Goal: Task Accomplishment & Management: Use online tool/utility

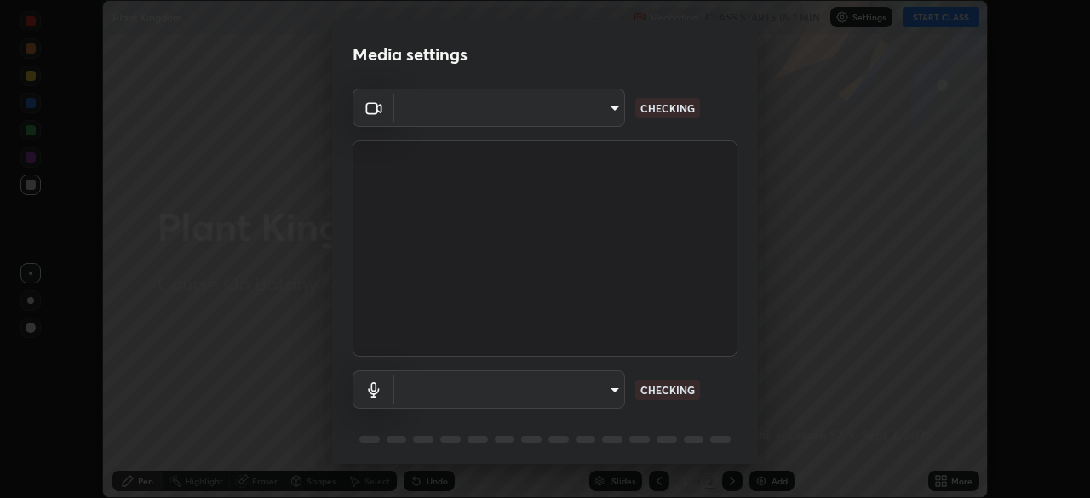
scroll to position [498, 1090]
type input "bbfd6cf7026d504dd468edf870e60777175f15071da0e6f82e0d5b970fd68df4"
type input "communications"
click at [554, 393] on body "Erase all Plant Kingdom Recording WAS SCHEDULED TO START AT 10:40 AM Settings S…" at bounding box center [545, 249] width 1090 height 498
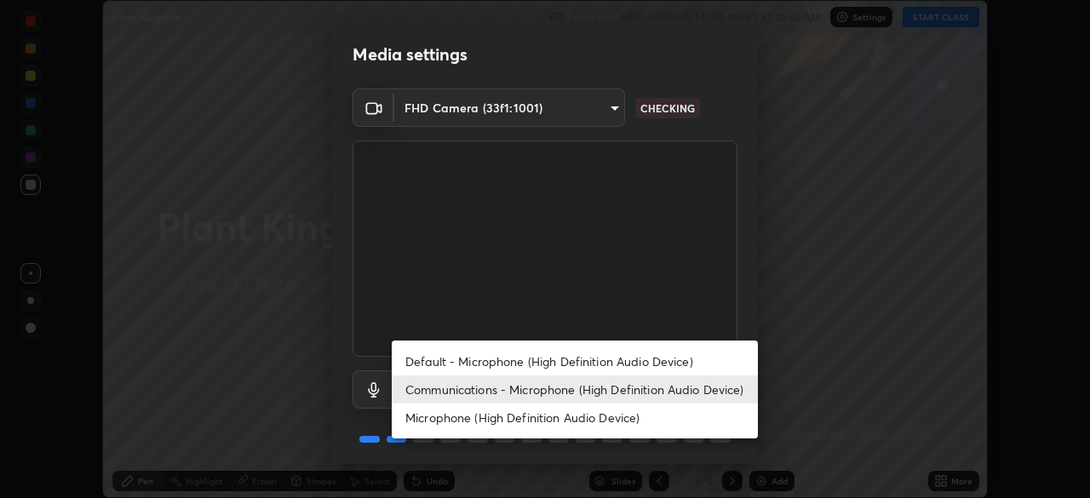
click at [540, 394] on li "Communications - Microphone (High Definition Audio Device)" at bounding box center [575, 390] width 366 height 28
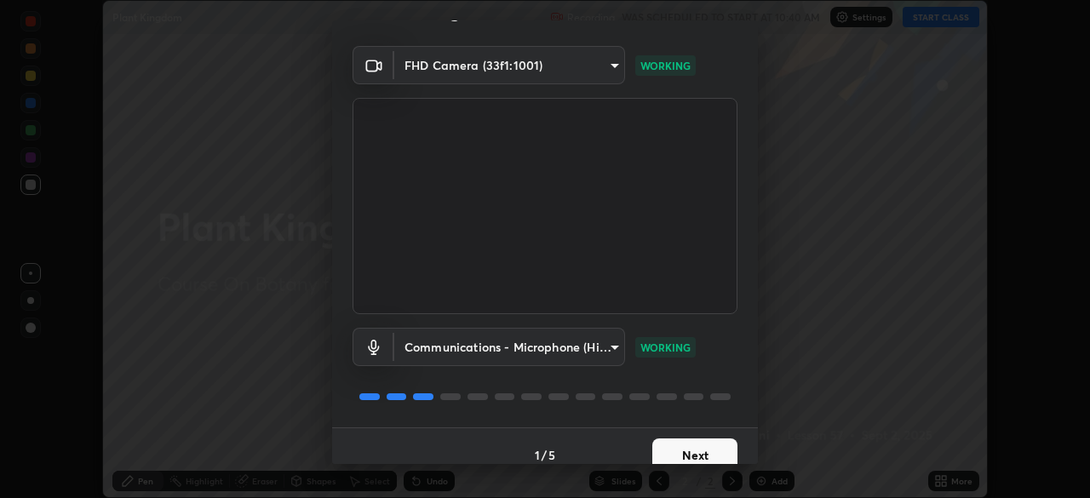
scroll to position [60, 0]
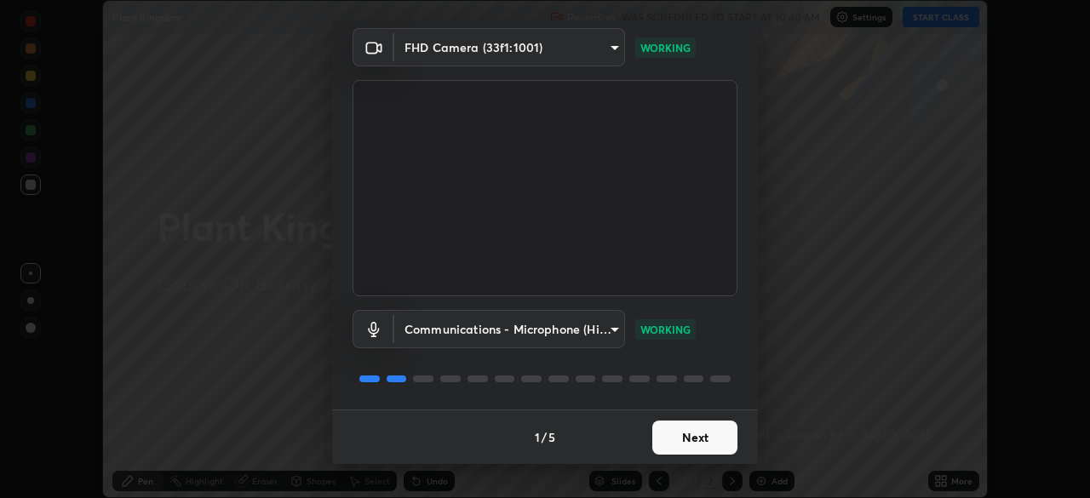
click at [700, 446] on button "Next" at bounding box center [695, 438] width 85 height 34
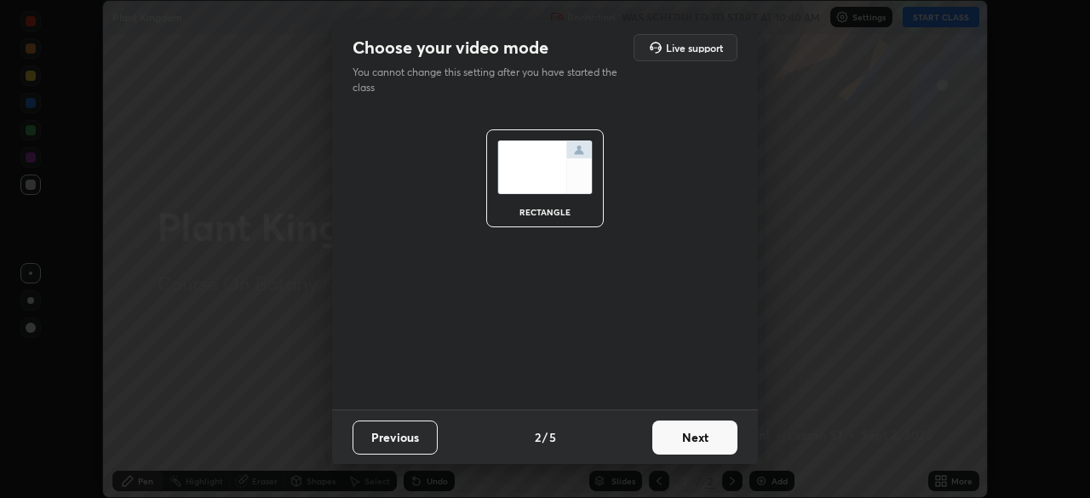
click at [696, 448] on button "Next" at bounding box center [695, 438] width 85 height 34
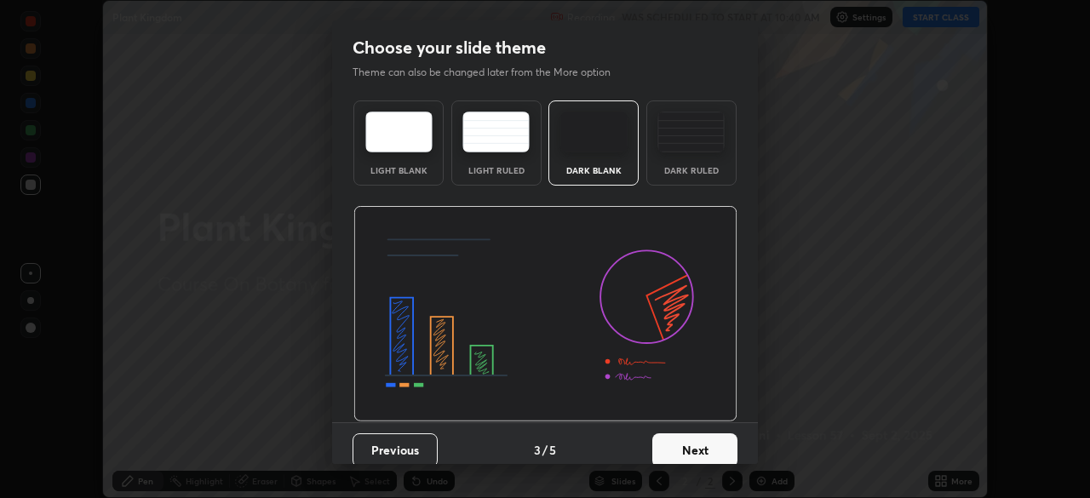
click at [695, 444] on button "Next" at bounding box center [695, 451] width 85 height 34
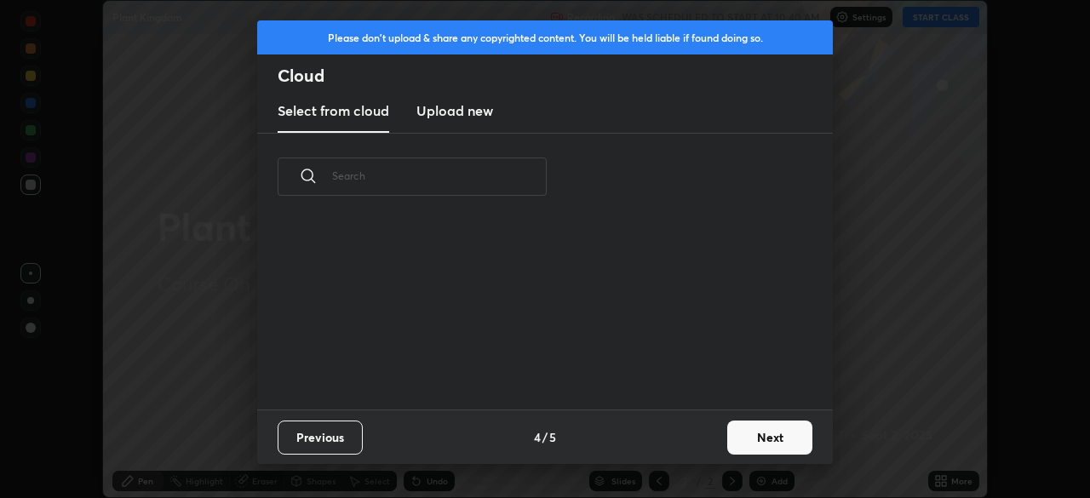
click at [701, 446] on div "Previous 4 / 5 Next" at bounding box center [545, 437] width 576 height 55
click at [733, 440] on button "Next" at bounding box center [769, 438] width 85 height 34
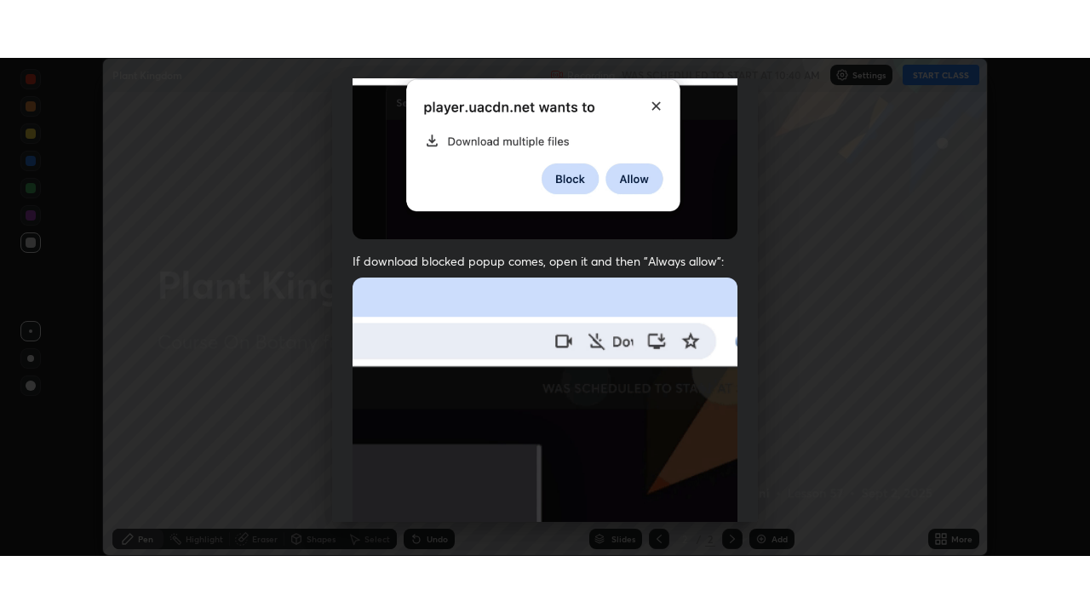
scroll to position [408, 0]
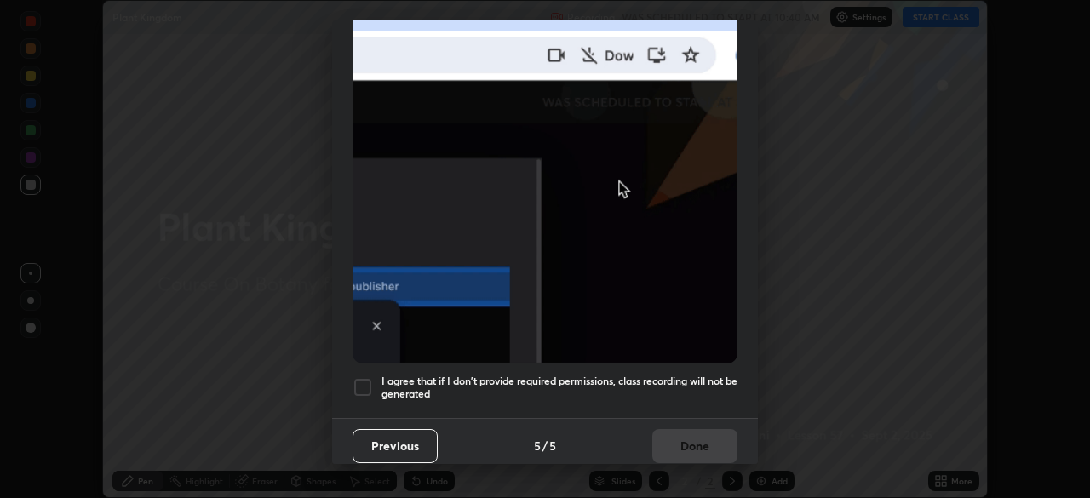
click at [608, 375] on h5 "I agree that if I don't provide required permissions, class recording will not …" at bounding box center [560, 388] width 356 height 26
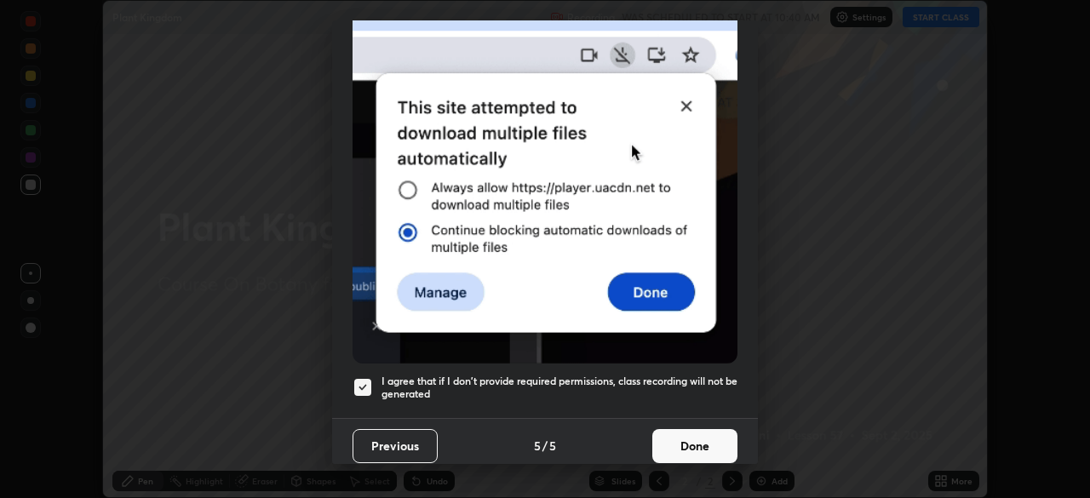
click at [687, 448] on button "Done" at bounding box center [695, 446] width 85 height 34
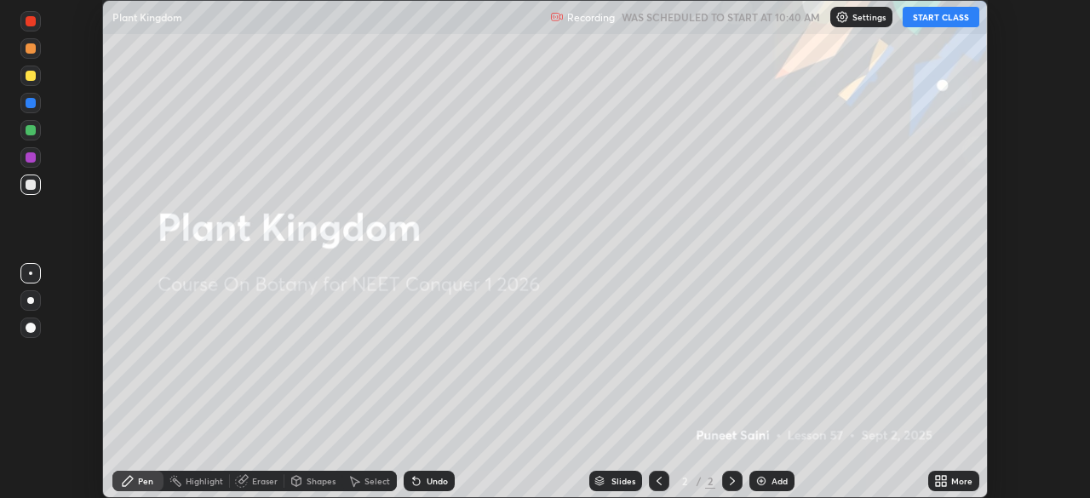
click at [934, 20] on button "START CLASS" at bounding box center [941, 17] width 77 height 20
click at [938, 478] on icon at bounding box center [938, 478] width 4 height 4
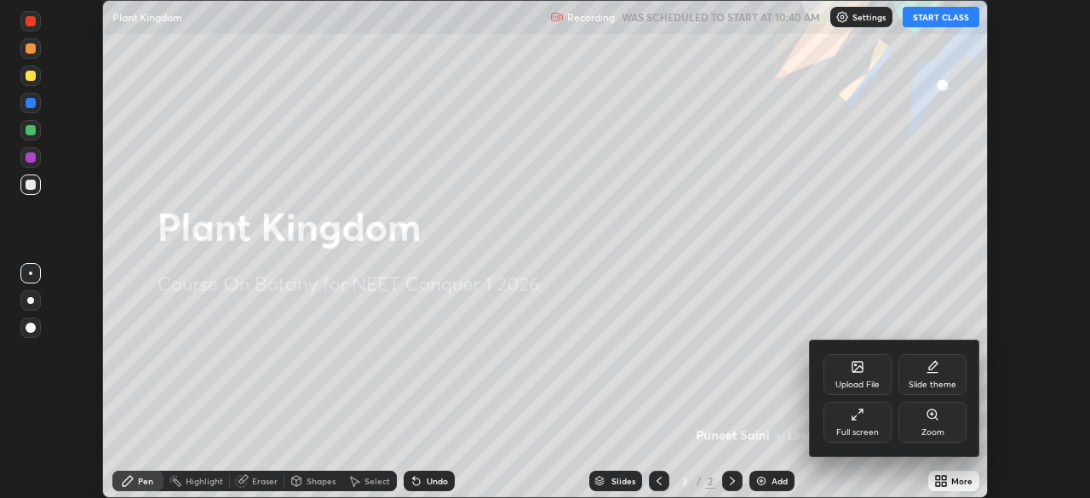
click at [854, 432] on div "Full screen" at bounding box center [858, 432] width 43 height 9
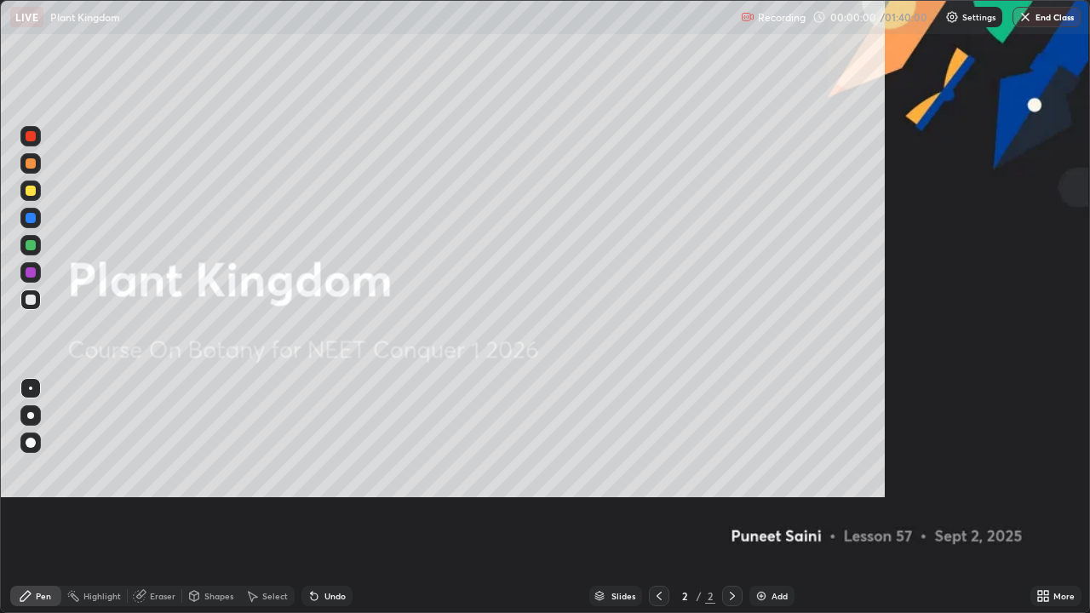
scroll to position [613, 1090]
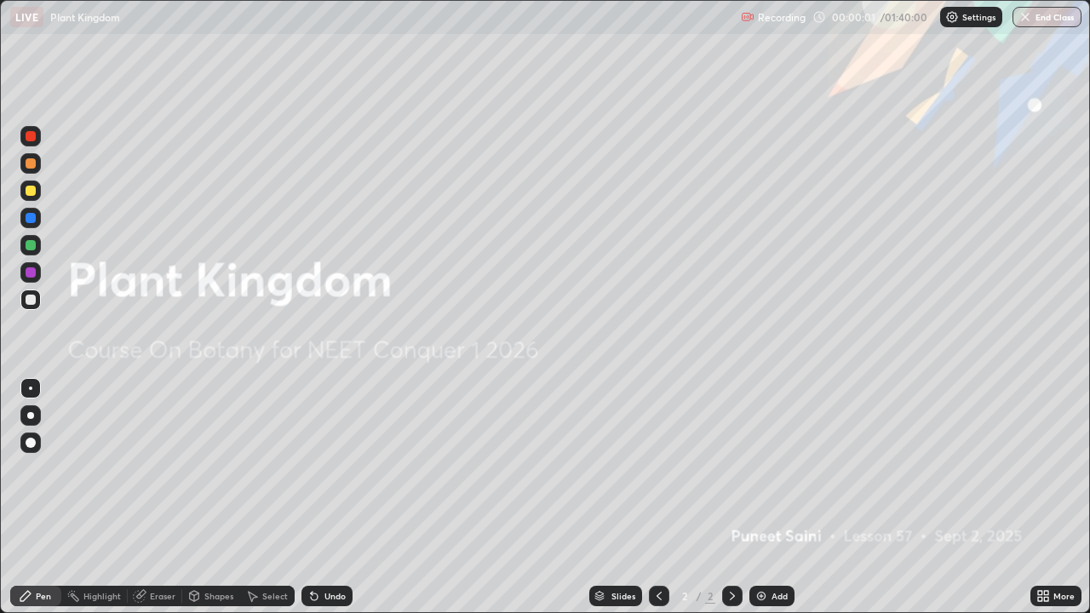
click at [771, 497] on div "Add" at bounding box center [772, 596] width 45 height 20
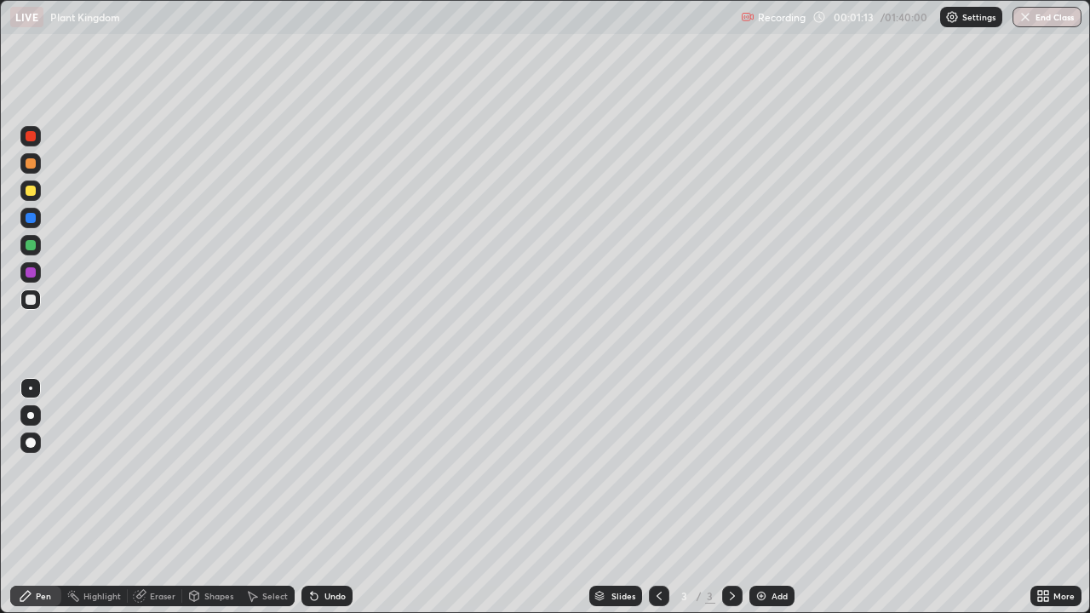
click at [31, 416] on div at bounding box center [30, 415] width 7 height 7
click at [33, 193] on div at bounding box center [31, 191] width 10 height 10
click at [32, 192] on div at bounding box center [31, 191] width 10 height 10
click at [32, 221] on div at bounding box center [31, 218] width 10 height 10
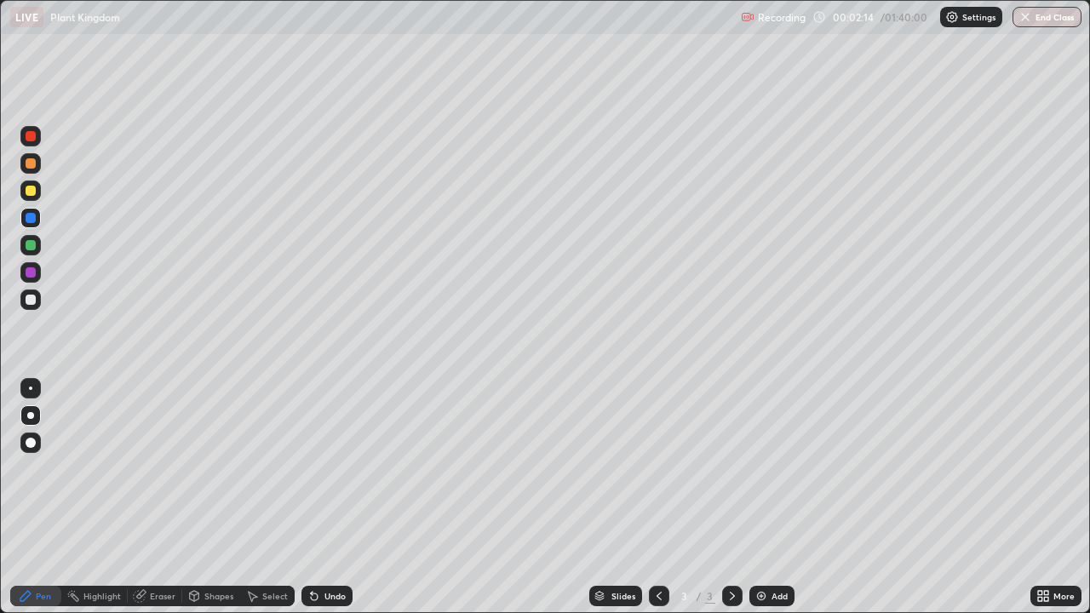
click at [34, 302] on div at bounding box center [31, 300] width 10 height 10
click at [34, 298] on div at bounding box center [31, 300] width 10 height 10
click at [33, 296] on div at bounding box center [31, 300] width 10 height 10
click at [31, 192] on div at bounding box center [31, 191] width 10 height 10
click at [32, 193] on div at bounding box center [31, 191] width 10 height 10
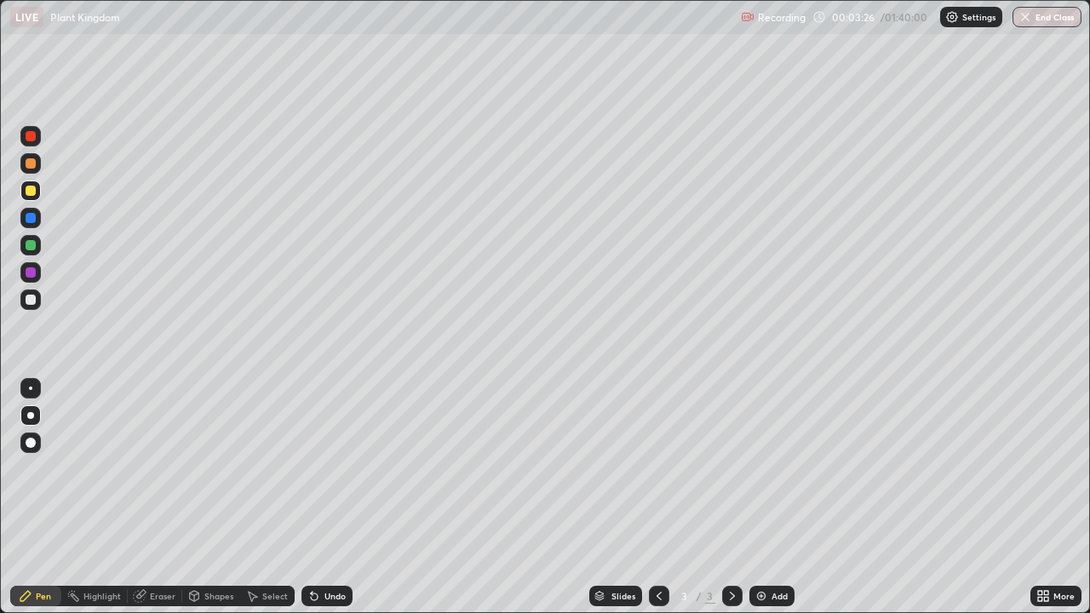
click at [31, 301] on div at bounding box center [31, 300] width 10 height 10
click at [32, 303] on div at bounding box center [31, 300] width 10 height 10
click at [158, 497] on div "Eraser" at bounding box center [163, 596] width 26 height 9
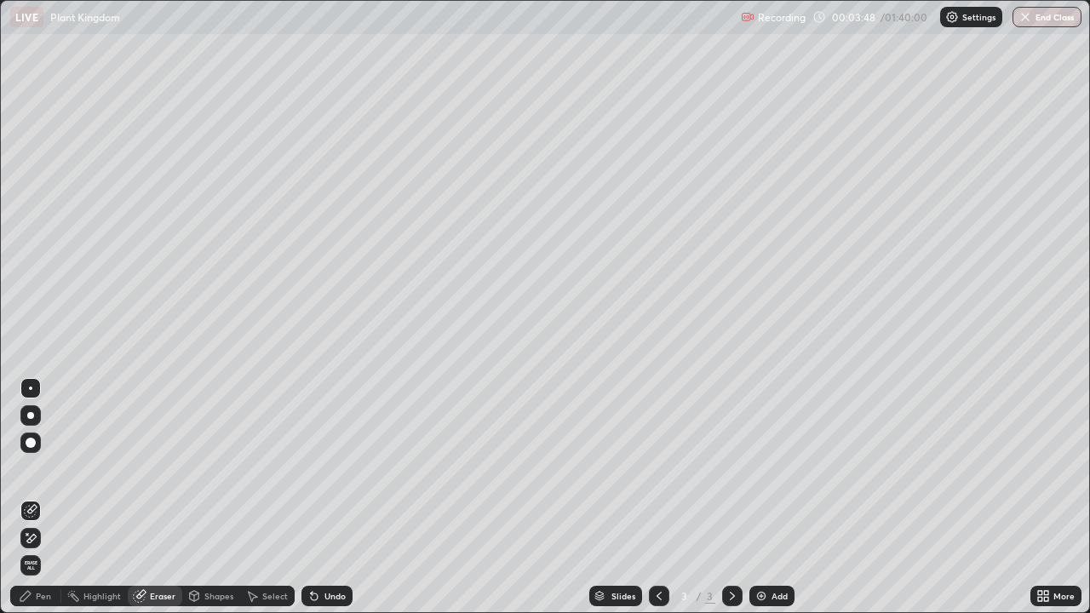
click at [34, 497] on icon at bounding box center [31, 538] width 9 height 9
click at [37, 497] on div "Pen" at bounding box center [43, 596] width 15 height 9
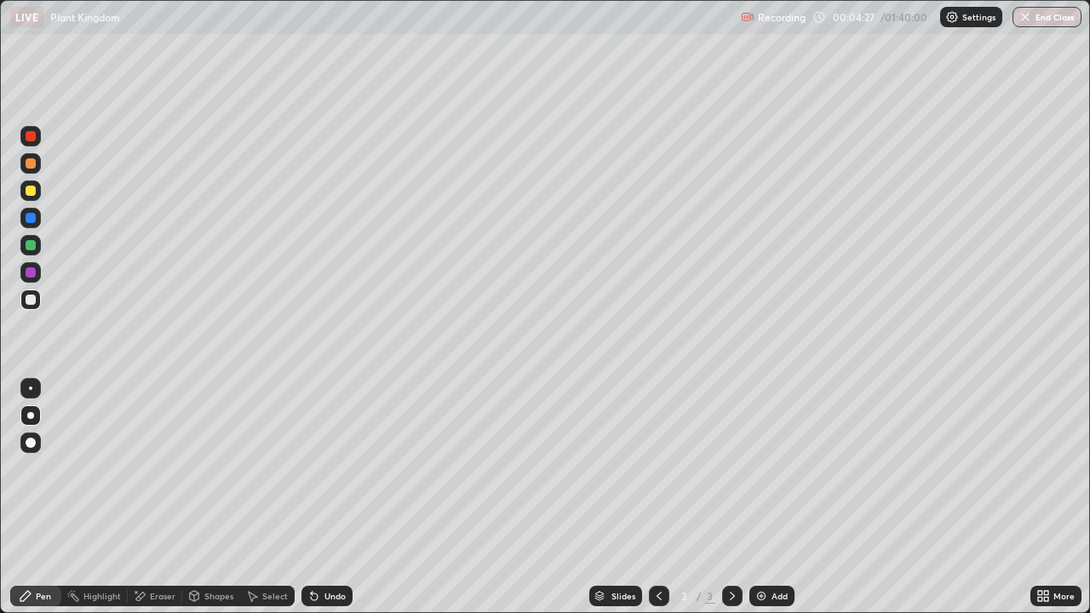
click at [26, 297] on div at bounding box center [31, 300] width 10 height 10
click at [32, 300] on div at bounding box center [31, 300] width 10 height 10
click at [323, 497] on div "Undo" at bounding box center [327, 596] width 51 height 20
click at [325, 497] on div "Undo" at bounding box center [335, 596] width 21 height 9
click at [33, 192] on div at bounding box center [31, 191] width 10 height 10
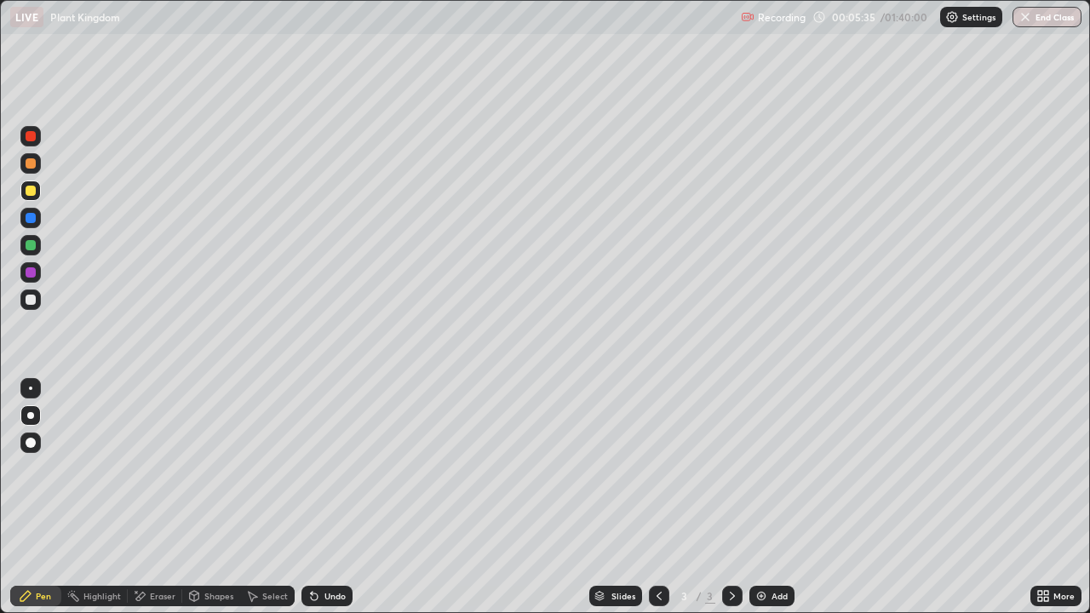
click at [31, 192] on div at bounding box center [31, 191] width 10 height 10
click at [32, 300] on div at bounding box center [31, 300] width 10 height 10
click at [32, 301] on div at bounding box center [31, 300] width 10 height 10
click at [31, 193] on div at bounding box center [31, 191] width 10 height 10
click at [30, 194] on div at bounding box center [31, 191] width 10 height 10
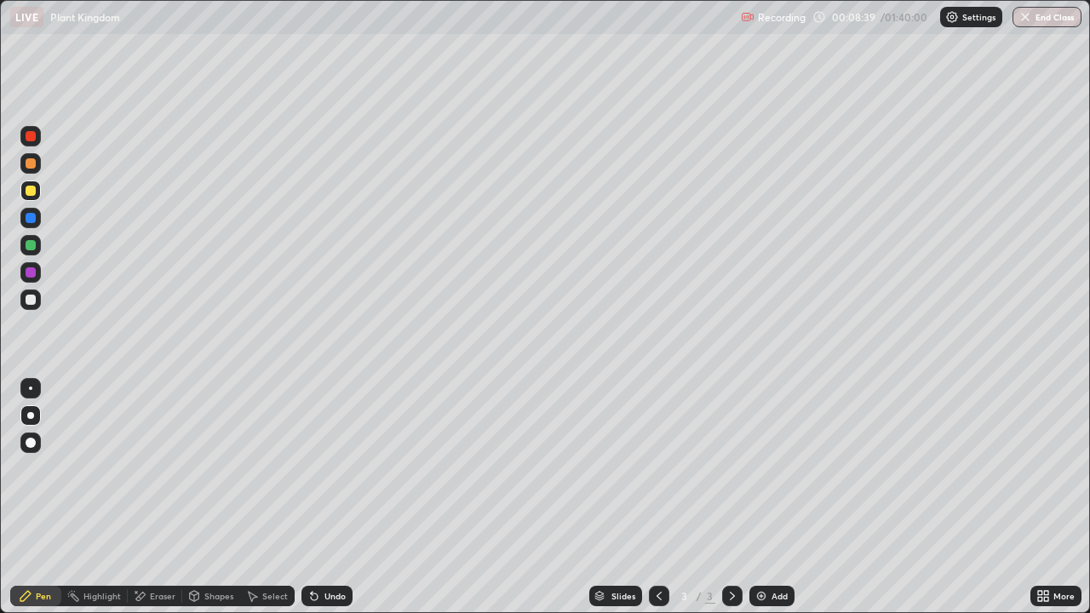
click at [31, 219] on div at bounding box center [31, 218] width 10 height 10
click at [32, 139] on div at bounding box center [31, 136] width 10 height 10
click at [26, 141] on div at bounding box center [30, 136] width 20 height 20
click at [32, 302] on div at bounding box center [31, 300] width 10 height 10
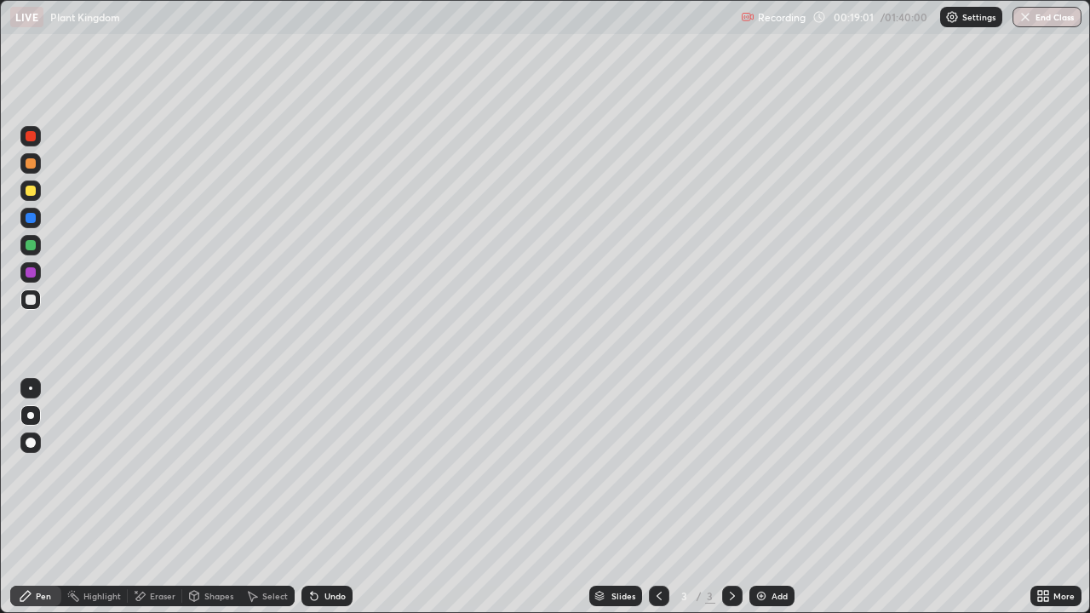
click at [761, 497] on img at bounding box center [762, 596] width 14 height 14
click at [34, 300] on div at bounding box center [31, 300] width 10 height 10
click at [34, 188] on div at bounding box center [31, 191] width 10 height 10
click at [34, 190] on div at bounding box center [31, 191] width 10 height 10
click at [32, 298] on div at bounding box center [31, 300] width 10 height 10
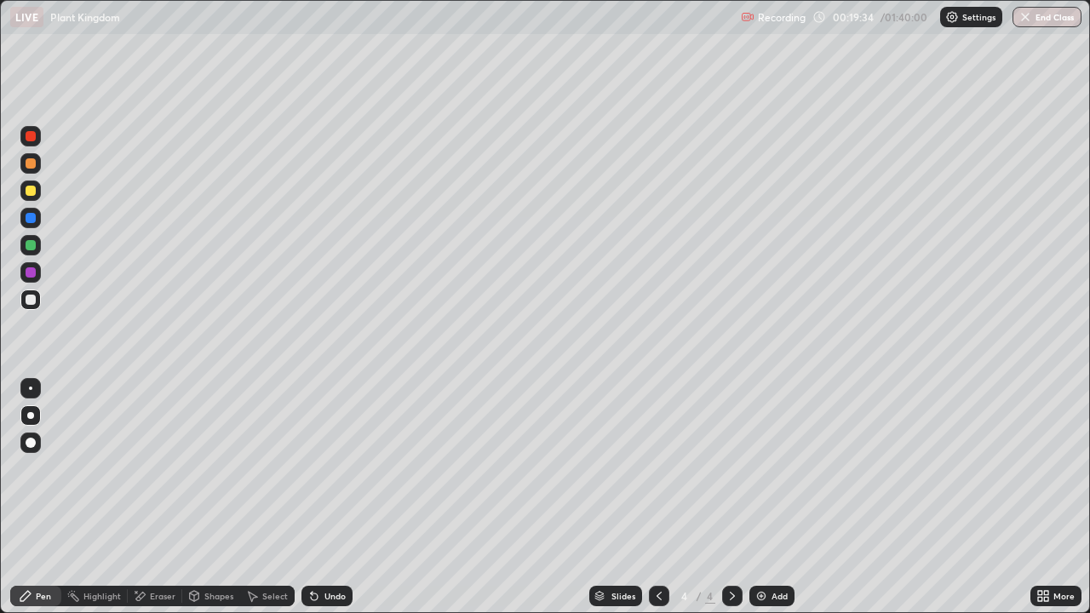
click at [32, 299] on div at bounding box center [31, 300] width 10 height 10
click at [158, 497] on div "Eraser" at bounding box center [163, 596] width 26 height 9
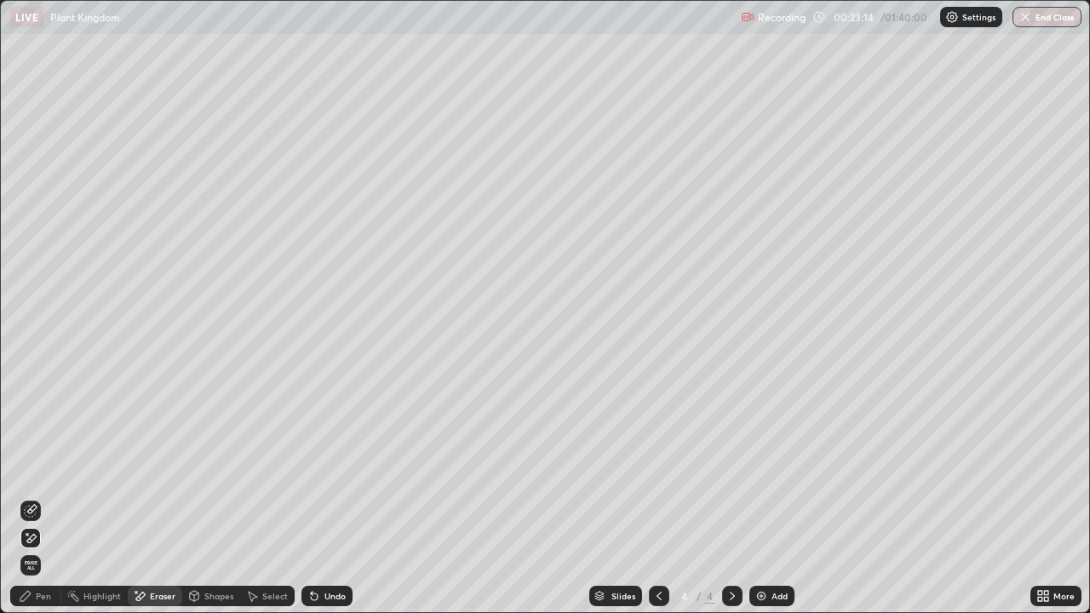
click at [43, 497] on div "Pen" at bounding box center [43, 596] width 15 height 9
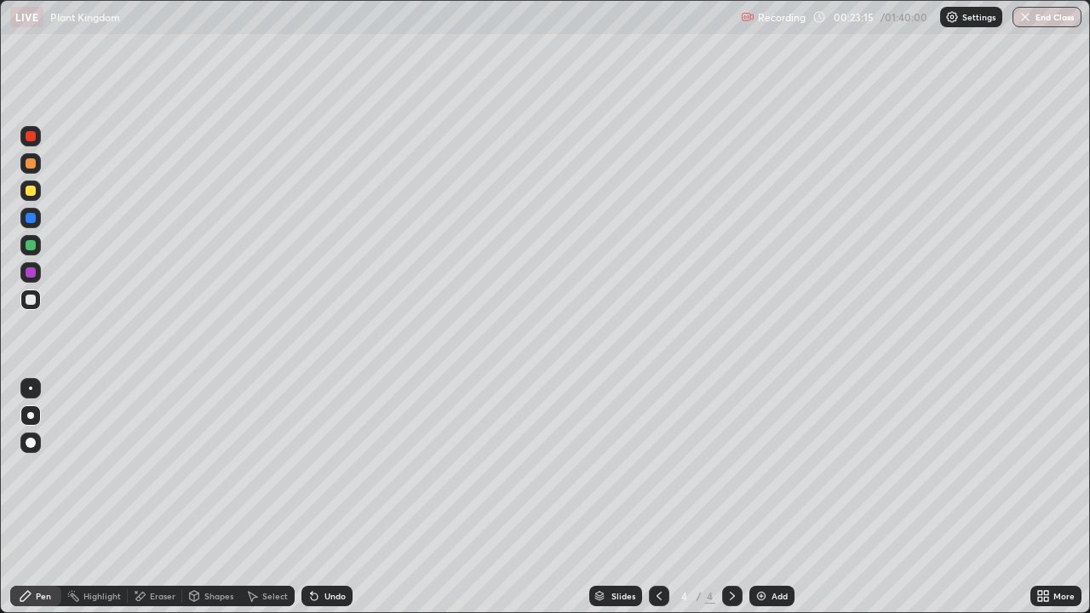
click at [32, 195] on div at bounding box center [31, 191] width 10 height 10
click at [33, 295] on div at bounding box center [31, 300] width 10 height 10
click at [312, 497] on icon at bounding box center [314, 597] width 7 height 7
click at [31, 198] on div at bounding box center [30, 191] width 20 height 20
click at [759, 497] on img at bounding box center [762, 596] width 14 height 14
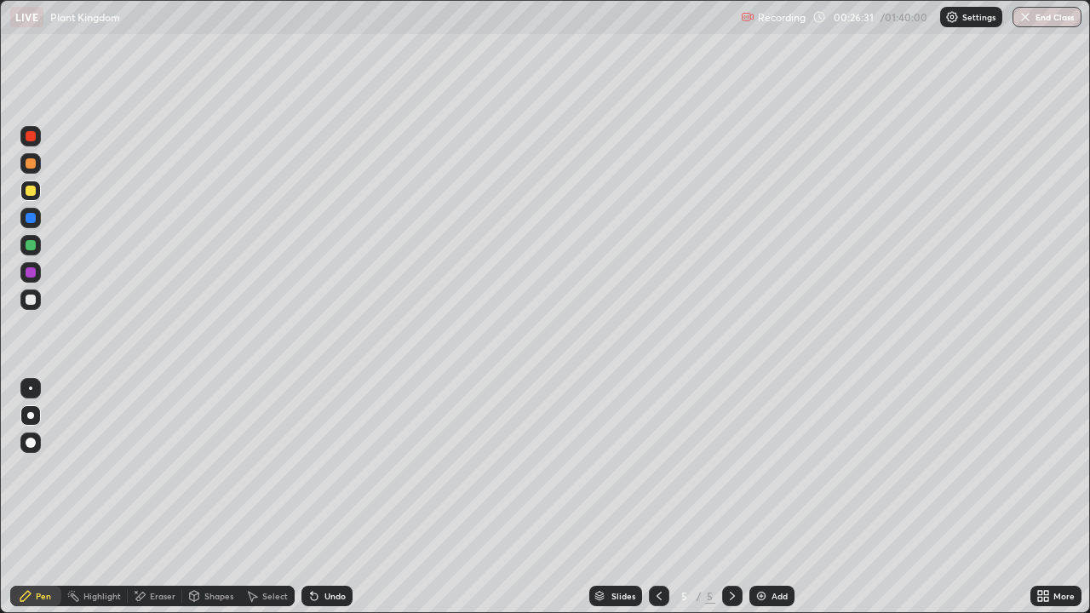
click at [31, 302] on div at bounding box center [31, 300] width 10 height 10
click at [34, 300] on div at bounding box center [31, 300] width 10 height 10
click at [311, 497] on icon at bounding box center [312, 593] width 2 height 2
click at [326, 497] on div "Undo" at bounding box center [327, 596] width 51 height 20
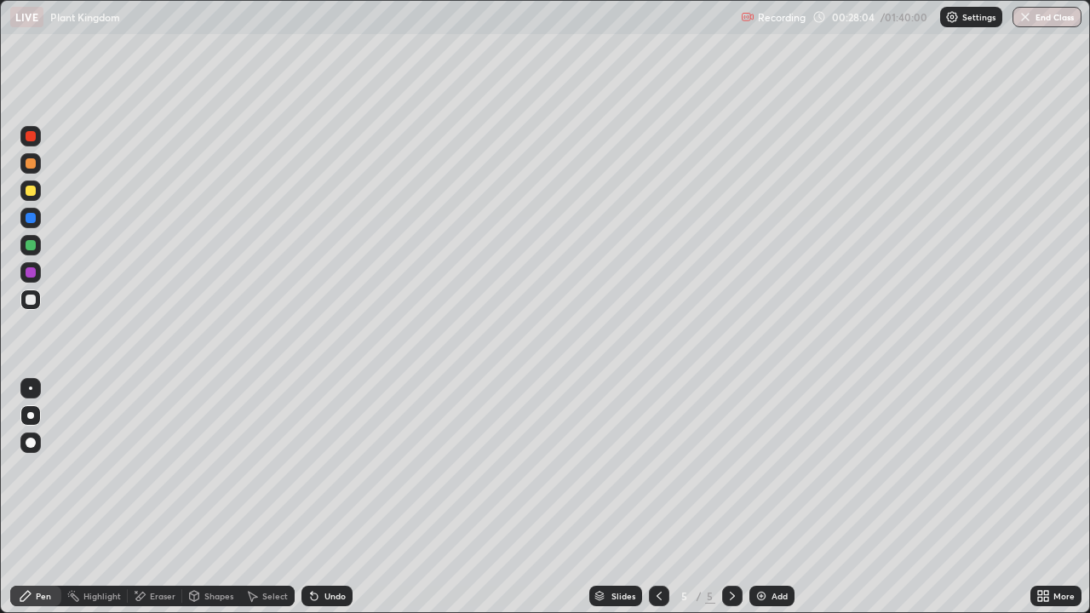
click at [311, 497] on icon at bounding box center [312, 593] width 2 height 2
click at [28, 193] on div at bounding box center [31, 191] width 10 height 10
click at [30, 193] on div at bounding box center [31, 191] width 10 height 10
click at [29, 302] on div at bounding box center [31, 300] width 10 height 10
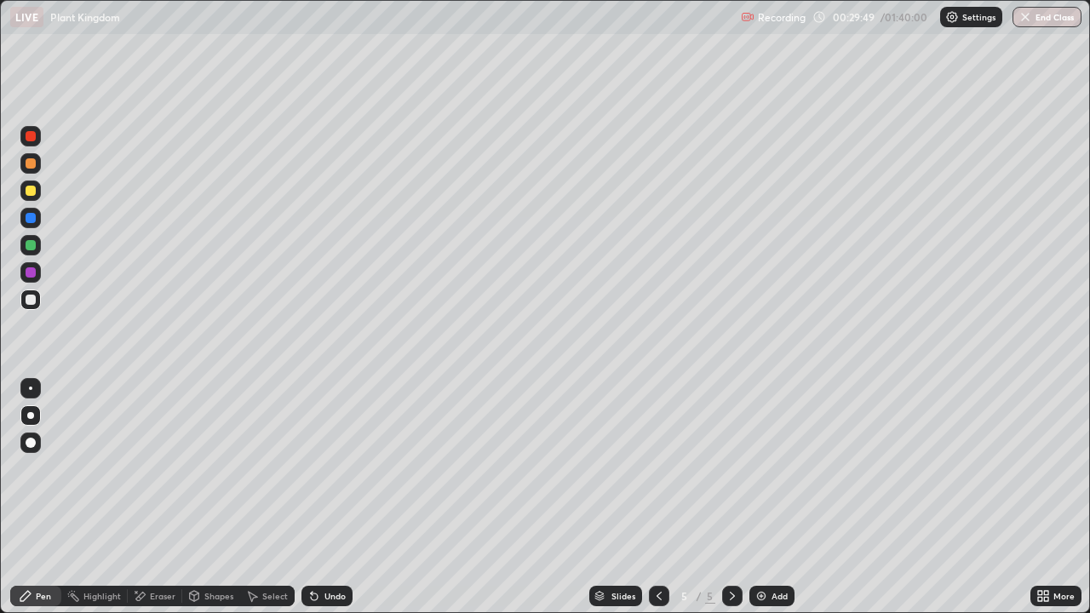
click at [194, 497] on div "Shapes" at bounding box center [211, 596] width 58 height 34
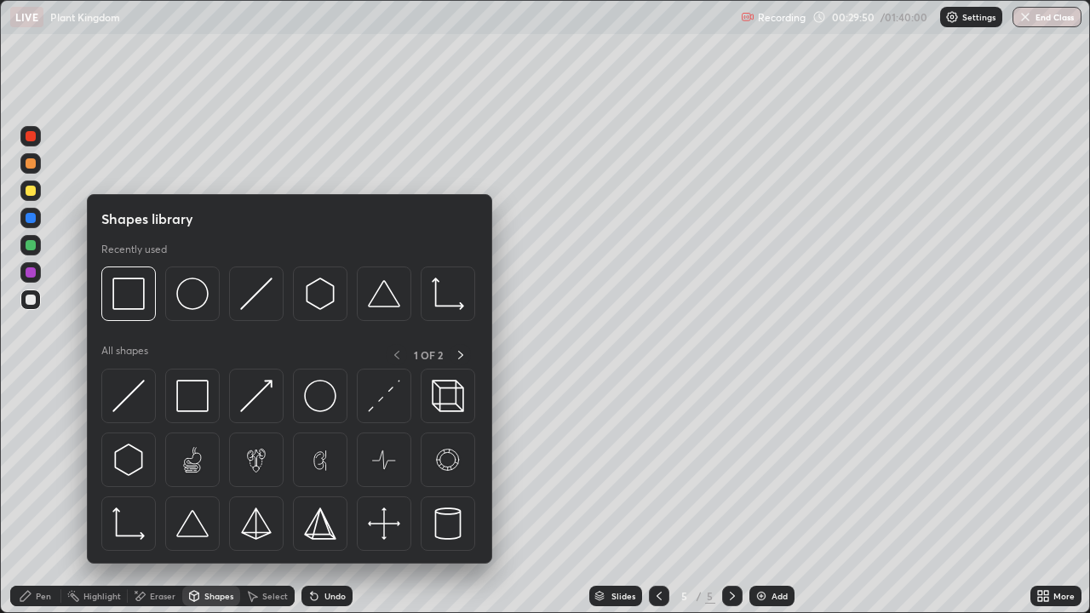
click at [210, 497] on div at bounding box center [289, 465] width 377 height 192
click at [50, 497] on div "Pen" at bounding box center [43, 596] width 15 height 9
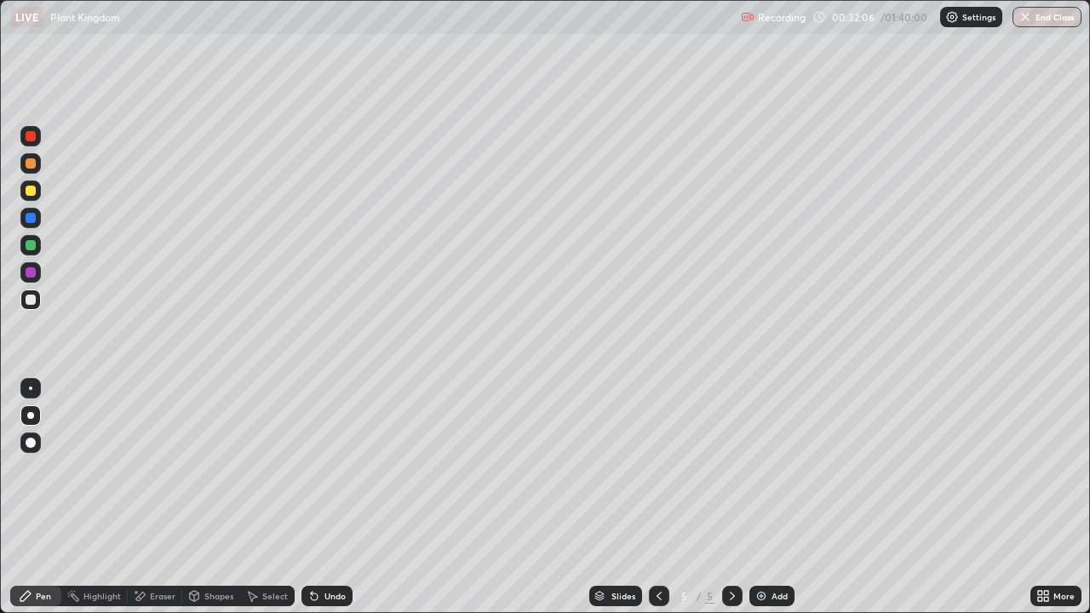
click at [32, 300] on div at bounding box center [31, 300] width 10 height 10
click at [37, 302] on div at bounding box center [30, 300] width 20 height 20
click at [658, 497] on icon at bounding box center [660, 596] width 14 height 14
click at [731, 497] on icon at bounding box center [733, 596] width 14 height 14
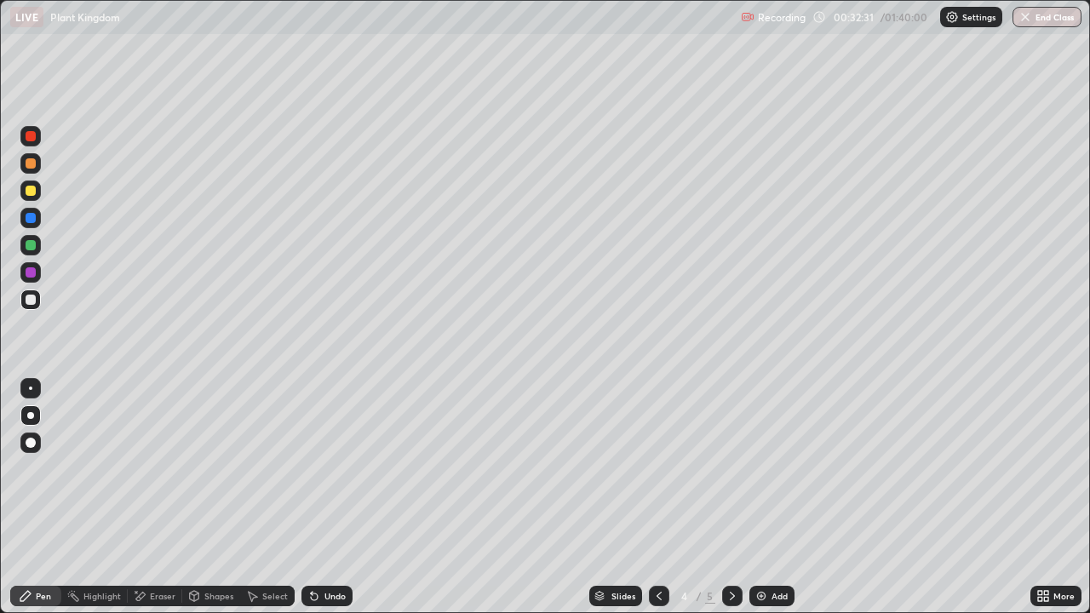
click at [732, 497] on icon at bounding box center [733, 596] width 14 height 14
click at [659, 497] on icon at bounding box center [659, 596] width 5 height 9
click at [658, 497] on icon at bounding box center [660, 596] width 14 height 14
click at [729, 497] on icon at bounding box center [733, 596] width 14 height 14
click at [733, 497] on icon at bounding box center [733, 596] width 14 height 14
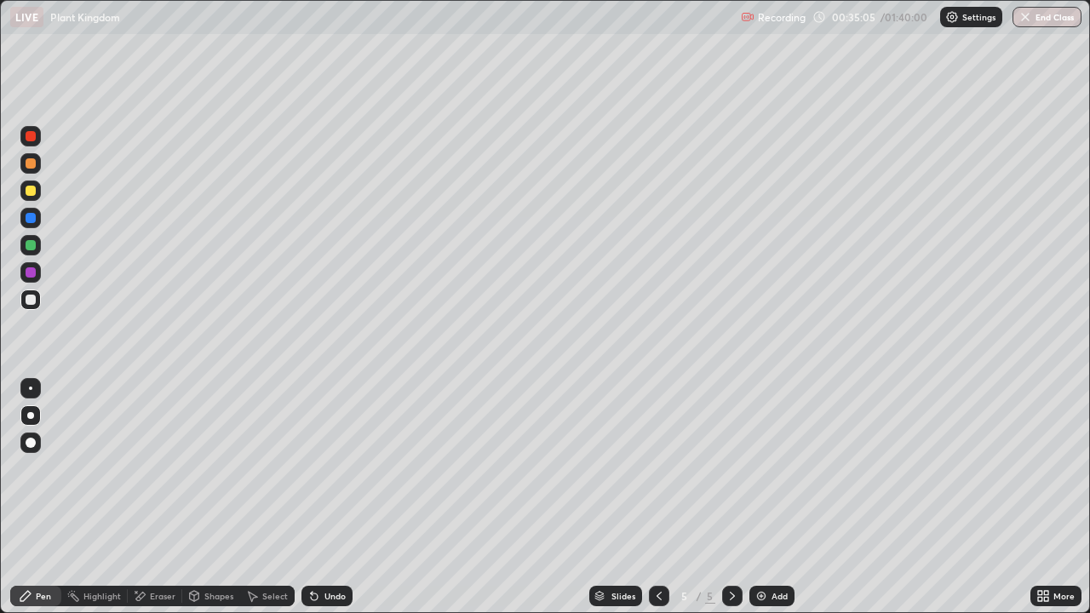
click at [327, 497] on div "Undo" at bounding box center [327, 596] width 51 height 20
click at [31, 192] on div at bounding box center [31, 191] width 10 height 10
click at [159, 497] on div "Eraser" at bounding box center [163, 596] width 26 height 9
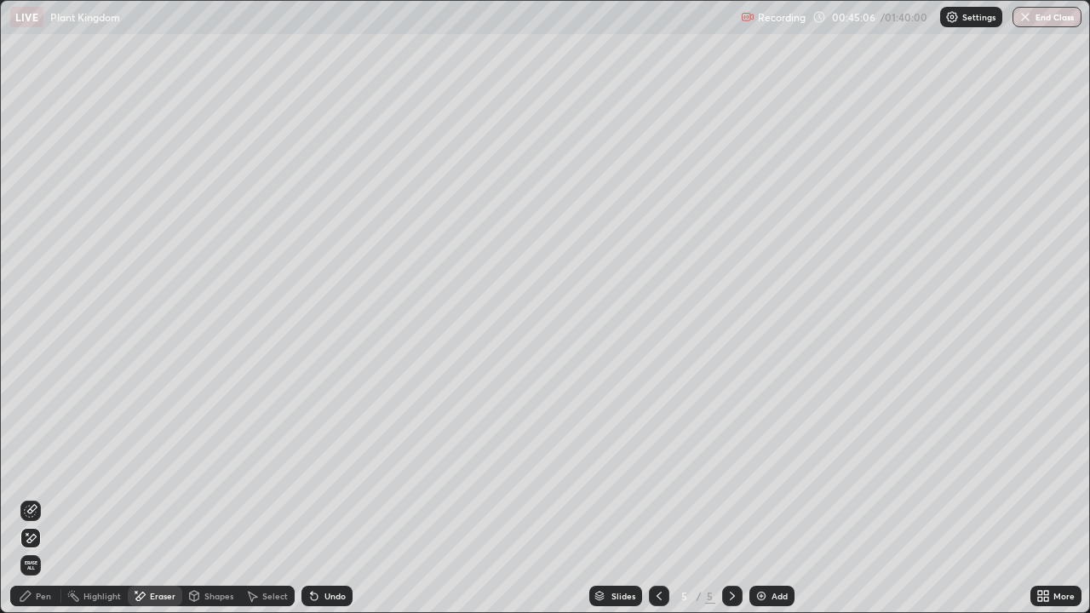
click at [37, 497] on icon at bounding box center [31, 539] width 14 height 14
click at [44, 497] on div "Pen" at bounding box center [43, 596] width 15 height 9
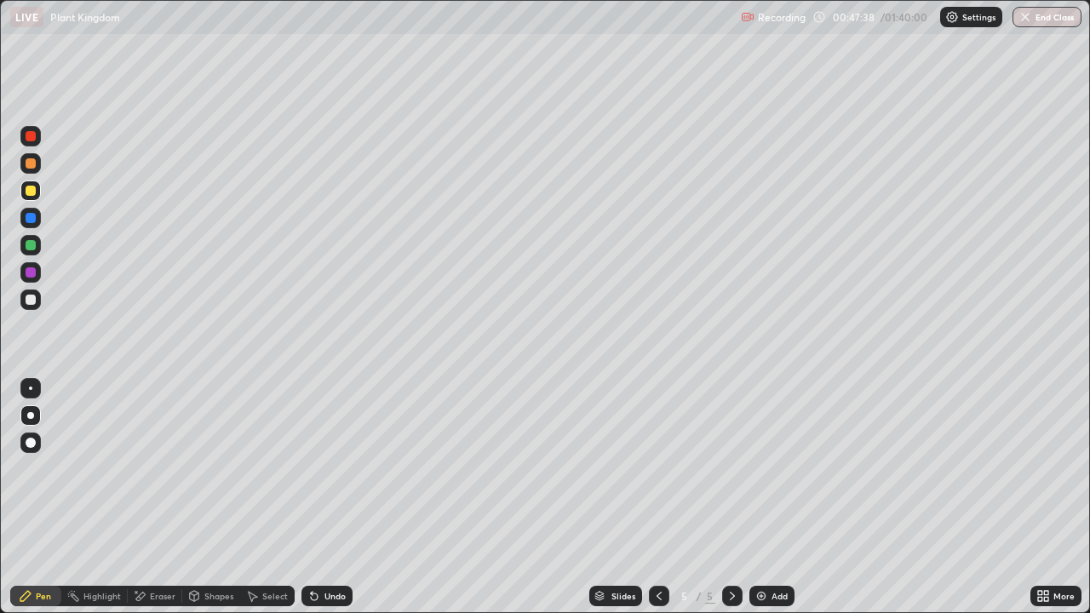
click at [160, 497] on div "Eraser" at bounding box center [155, 596] width 55 height 20
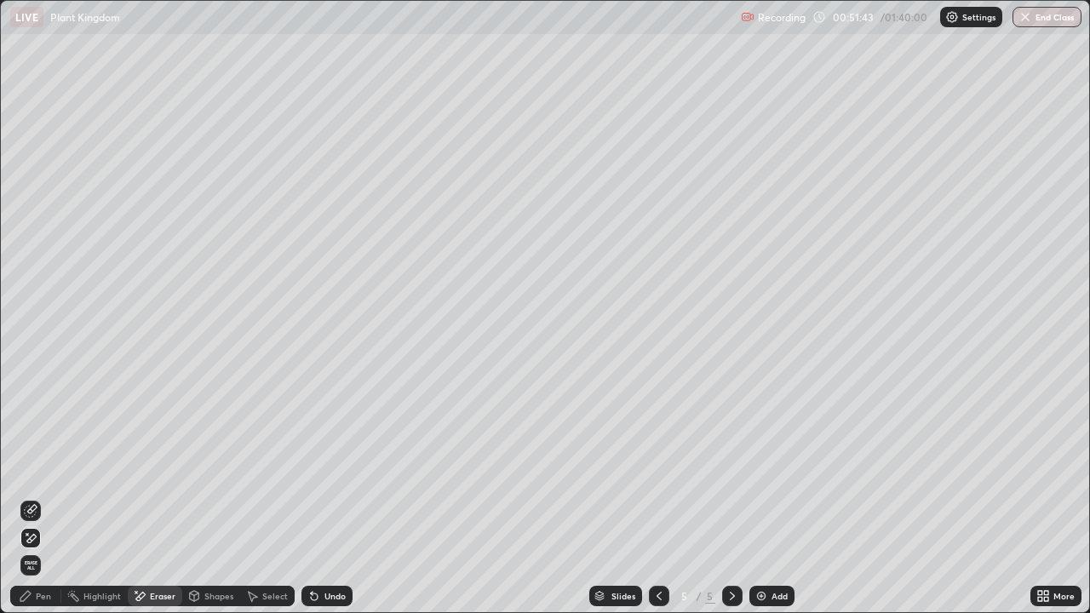
click at [767, 497] on div "Add" at bounding box center [772, 596] width 45 height 20
click at [43, 497] on div "Pen" at bounding box center [43, 596] width 15 height 9
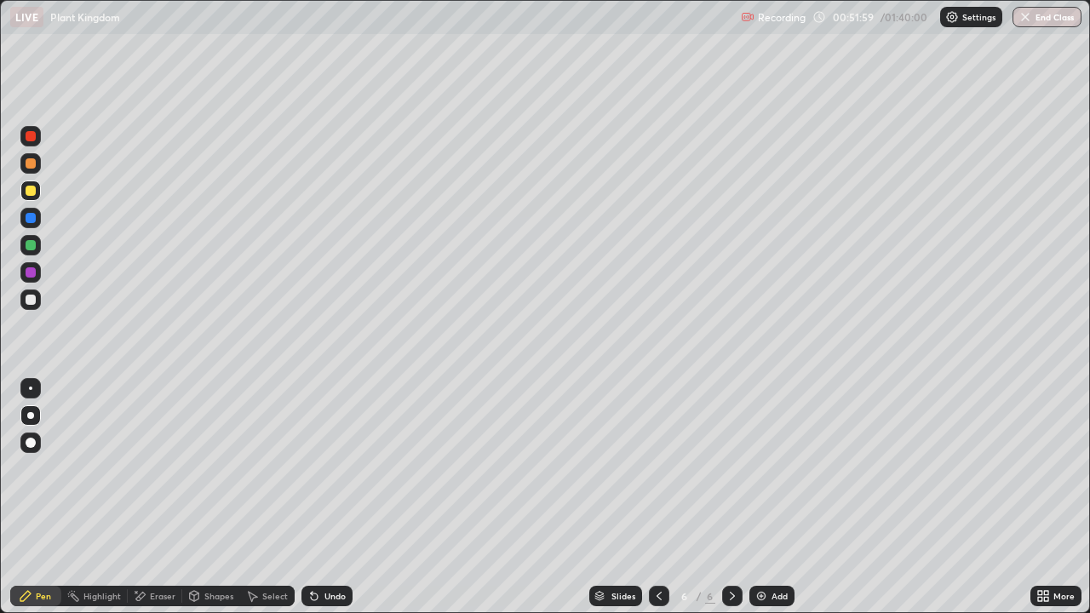
click at [31, 192] on div at bounding box center [31, 191] width 10 height 10
click at [319, 497] on div "Undo" at bounding box center [327, 596] width 51 height 20
click at [32, 297] on div at bounding box center [31, 300] width 10 height 10
click at [323, 497] on div "Undo" at bounding box center [327, 596] width 51 height 20
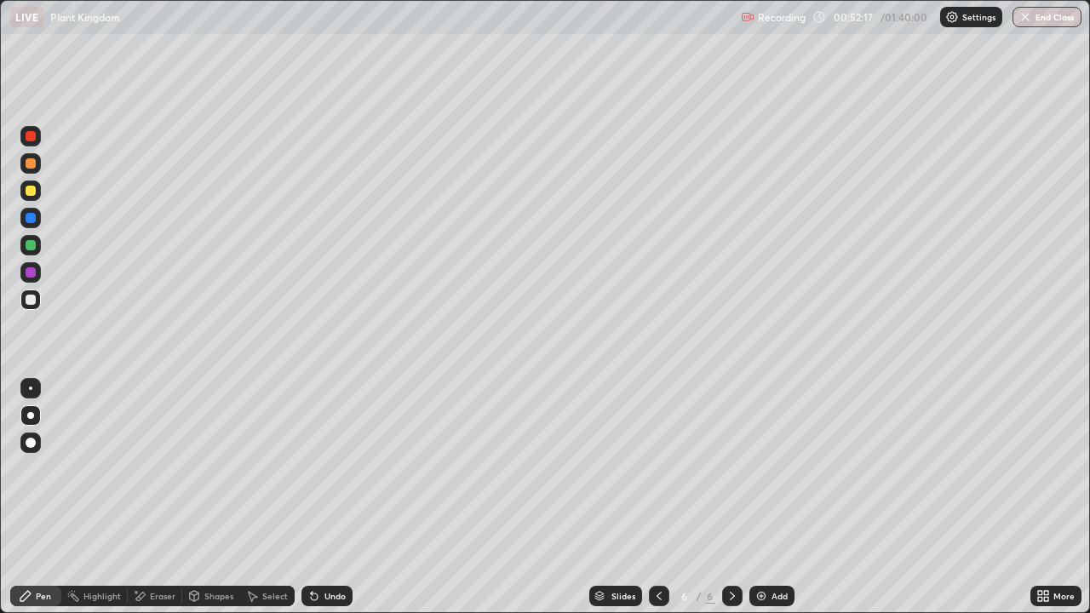
click at [326, 497] on div "Undo" at bounding box center [327, 596] width 51 height 20
click at [328, 497] on div "Undo" at bounding box center [327, 596] width 51 height 20
click at [31, 295] on div at bounding box center [31, 300] width 10 height 10
click at [29, 193] on div at bounding box center [31, 191] width 10 height 10
click at [32, 302] on div at bounding box center [31, 300] width 10 height 10
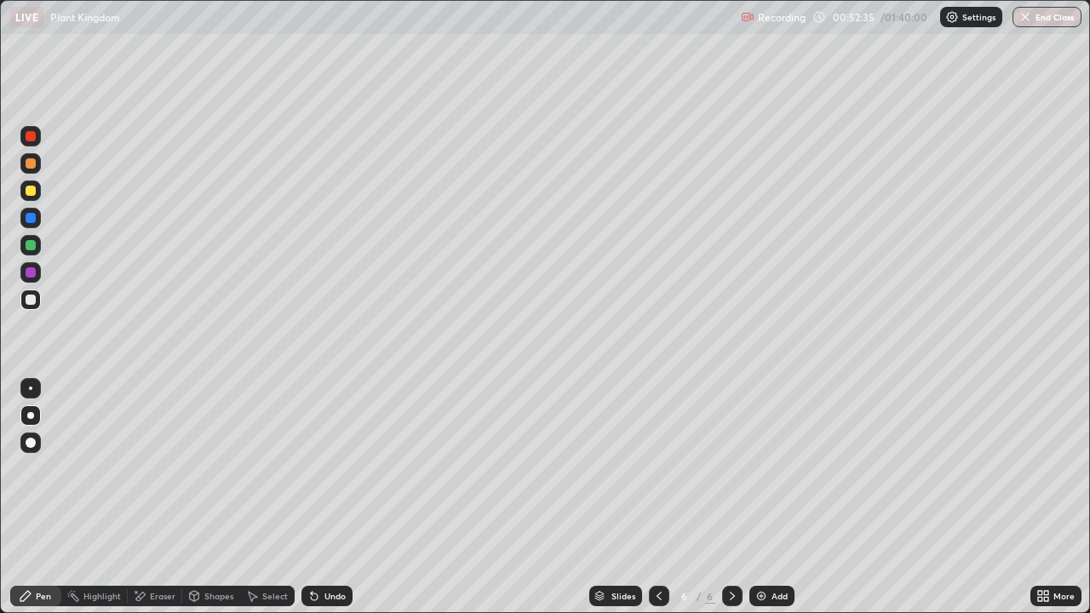
click at [32, 193] on div at bounding box center [31, 191] width 10 height 10
click at [34, 300] on div at bounding box center [31, 300] width 10 height 10
click at [33, 195] on div at bounding box center [31, 191] width 10 height 10
click at [39, 298] on div at bounding box center [30, 300] width 20 height 20
click at [32, 192] on div at bounding box center [31, 191] width 10 height 10
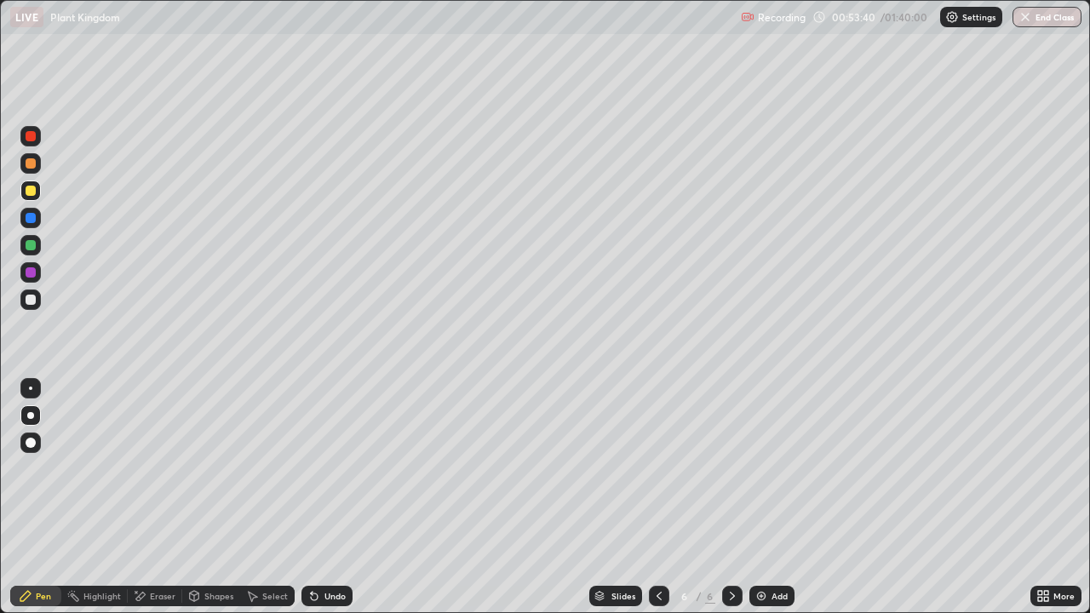
click at [317, 497] on icon at bounding box center [315, 596] width 14 height 14
click at [315, 497] on icon at bounding box center [314, 597] width 7 height 7
click at [32, 300] on div at bounding box center [31, 300] width 10 height 10
click at [28, 221] on div at bounding box center [31, 218] width 10 height 10
click at [146, 497] on div "Eraser" at bounding box center [155, 596] width 55 height 20
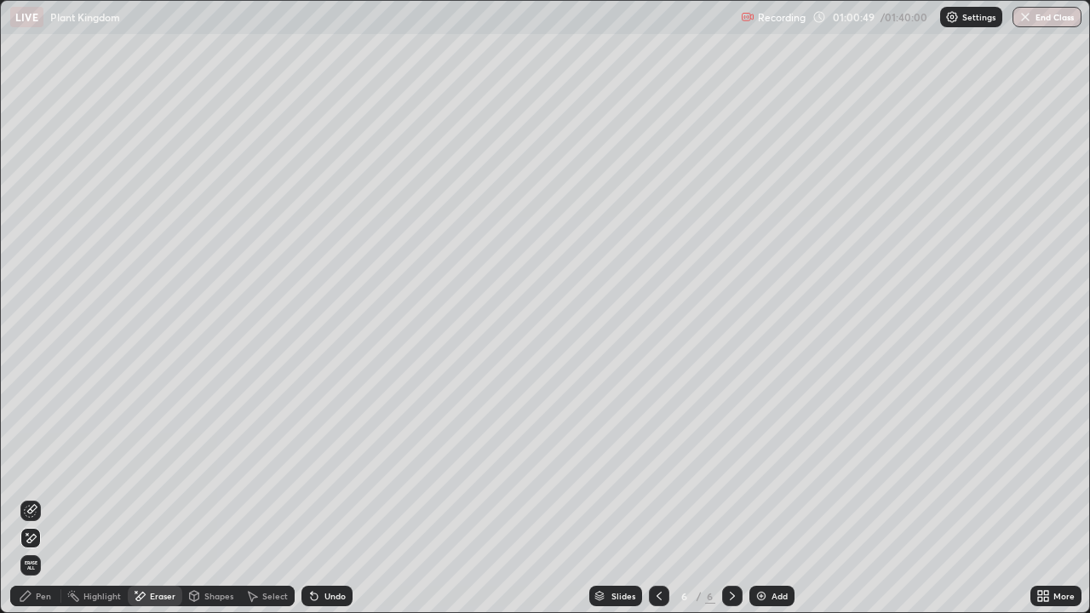
click at [38, 497] on div "Pen" at bounding box center [35, 596] width 51 height 20
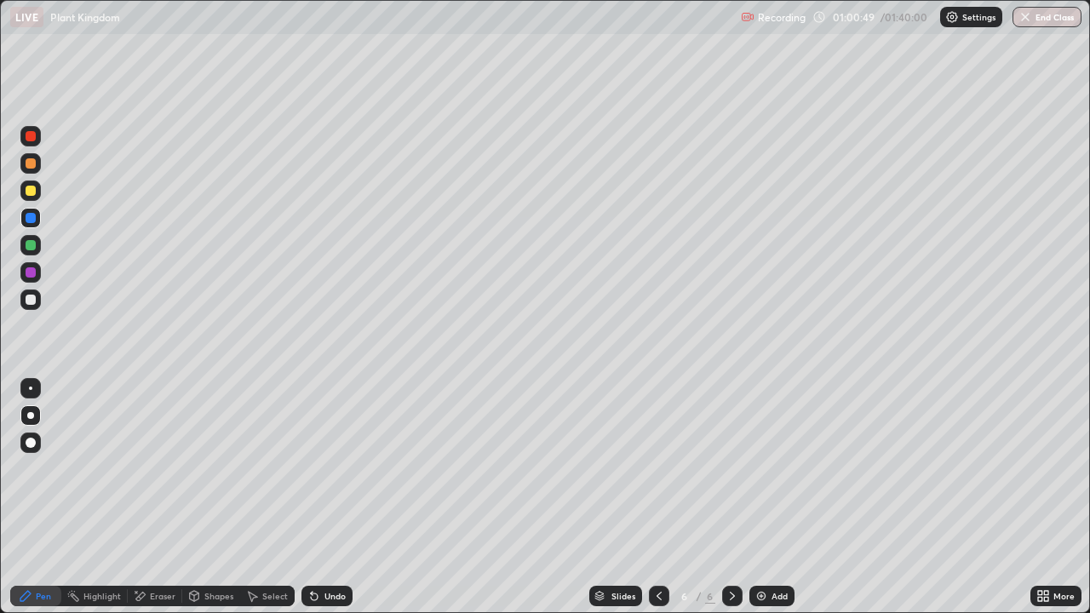
click at [45, 497] on div "Pen" at bounding box center [35, 596] width 51 height 20
click at [32, 277] on div at bounding box center [31, 272] width 10 height 10
click at [33, 276] on div at bounding box center [31, 272] width 10 height 10
click at [332, 497] on div "Undo" at bounding box center [335, 596] width 21 height 9
click at [329, 497] on div "Undo" at bounding box center [335, 596] width 21 height 9
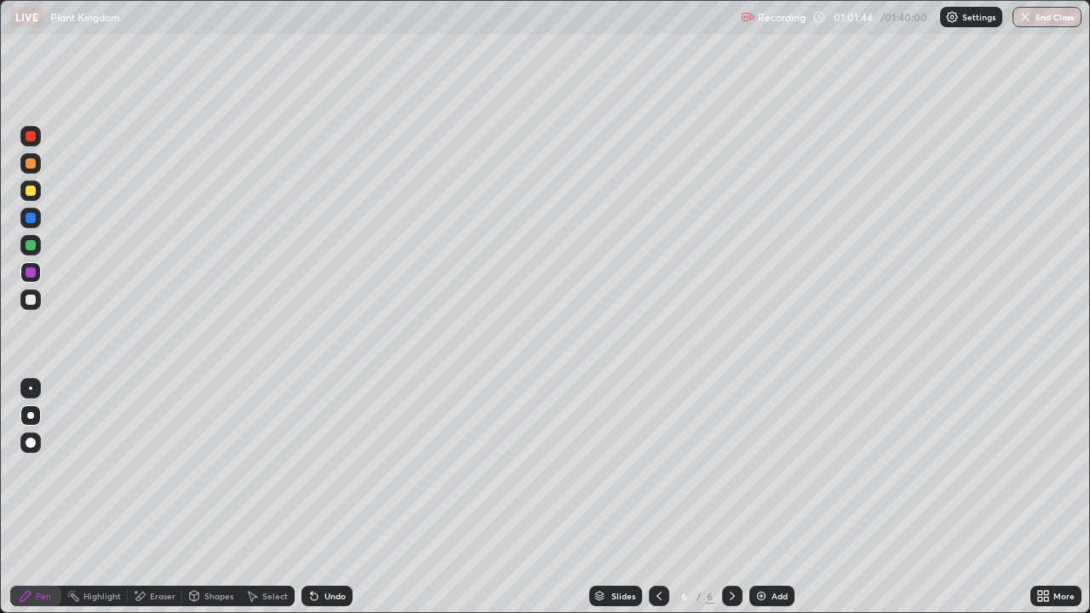
click at [30, 222] on div at bounding box center [31, 218] width 10 height 10
click at [32, 222] on div at bounding box center [31, 218] width 10 height 10
click at [35, 302] on div at bounding box center [31, 300] width 10 height 10
click at [150, 497] on div "Eraser" at bounding box center [163, 596] width 26 height 9
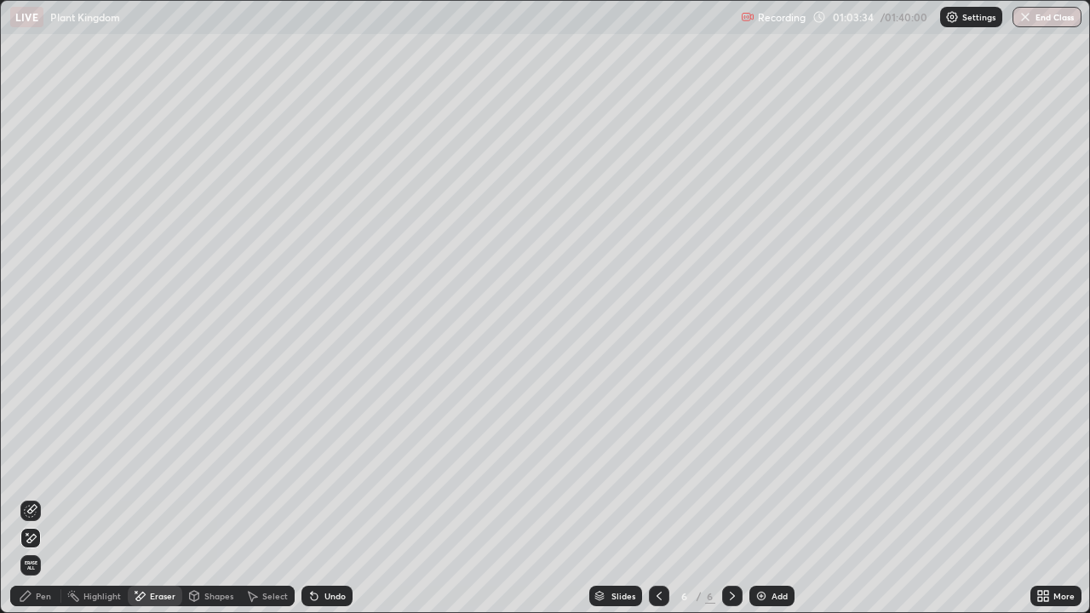
click at [32, 497] on icon at bounding box center [31, 538] width 9 height 9
click at [38, 497] on div "Pen" at bounding box center [43, 596] width 15 height 9
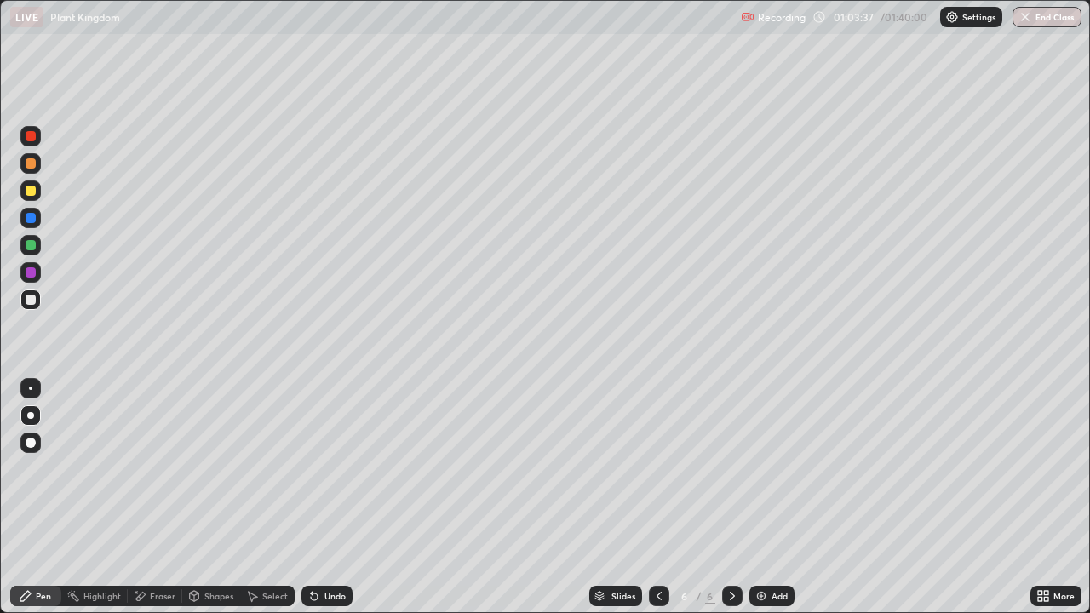
click at [32, 301] on div at bounding box center [31, 300] width 10 height 10
click at [30, 242] on div at bounding box center [31, 245] width 10 height 10
click at [758, 497] on img at bounding box center [762, 596] width 14 height 14
click at [31, 192] on div at bounding box center [31, 191] width 10 height 10
click at [34, 298] on div at bounding box center [31, 300] width 10 height 10
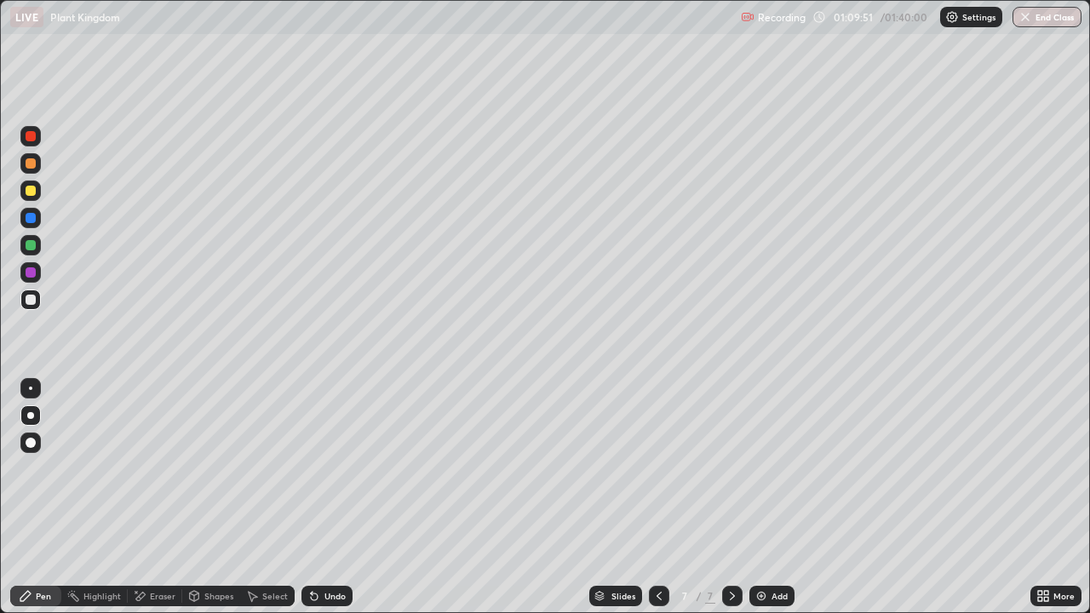
click at [31, 300] on div at bounding box center [31, 300] width 10 height 10
click at [147, 497] on div "Eraser" at bounding box center [155, 596] width 55 height 20
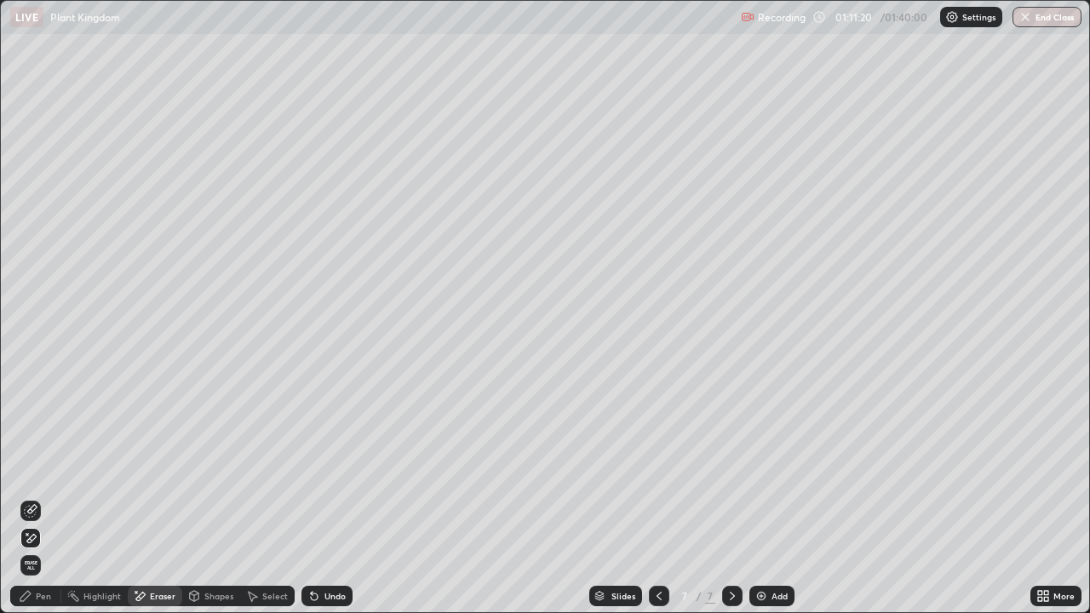
click at [33, 497] on icon at bounding box center [31, 538] width 9 height 9
click at [48, 497] on div "Pen" at bounding box center [43, 596] width 15 height 9
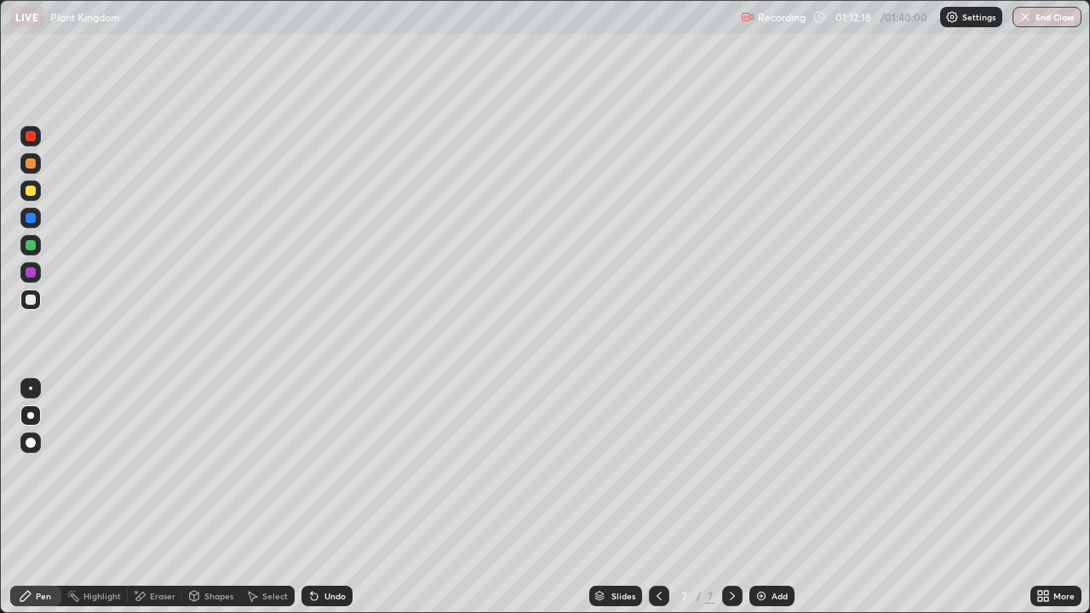
click at [150, 497] on div "Eraser" at bounding box center [163, 596] width 26 height 9
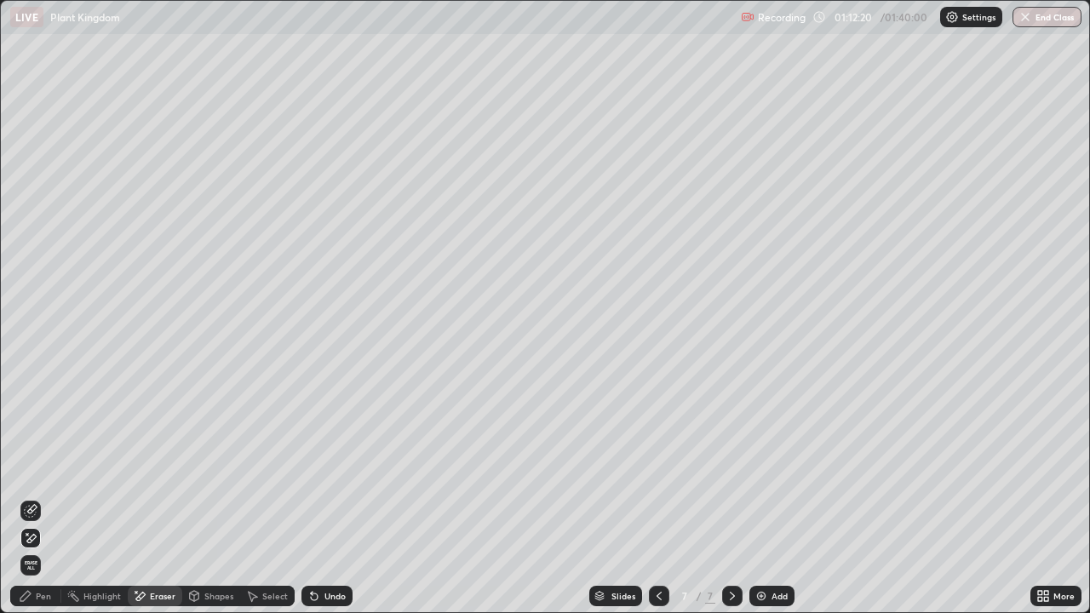
click at [37, 497] on div "Pen" at bounding box center [43, 596] width 15 height 9
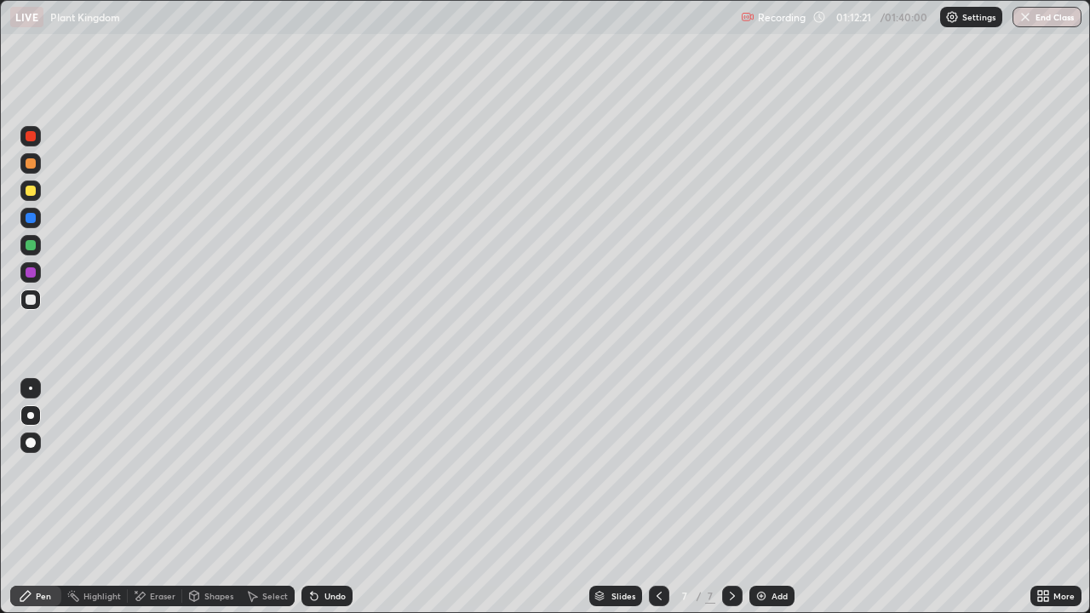
click at [31, 296] on div at bounding box center [31, 300] width 10 height 10
click at [34, 300] on div at bounding box center [31, 300] width 10 height 10
click at [328, 497] on div "Undo" at bounding box center [327, 596] width 51 height 20
click at [328, 497] on div "Undo" at bounding box center [335, 596] width 21 height 9
click at [1055, 497] on div "More" at bounding box center [1064, 596] width 21 height 9
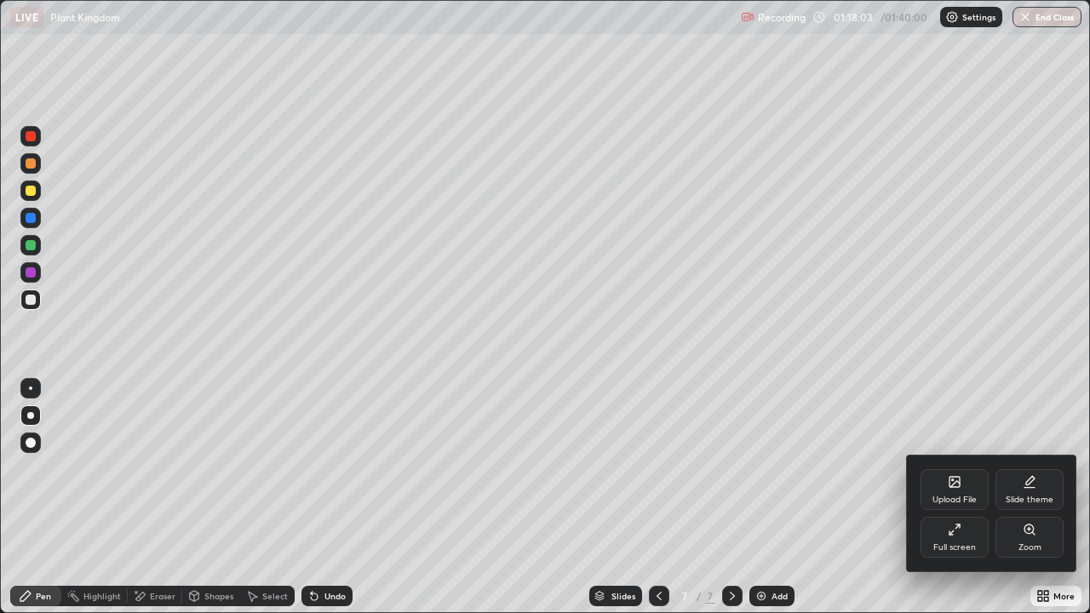
click at [943, 489] on div "Upload File" at bounding box center [955, 489] width 68 height 41
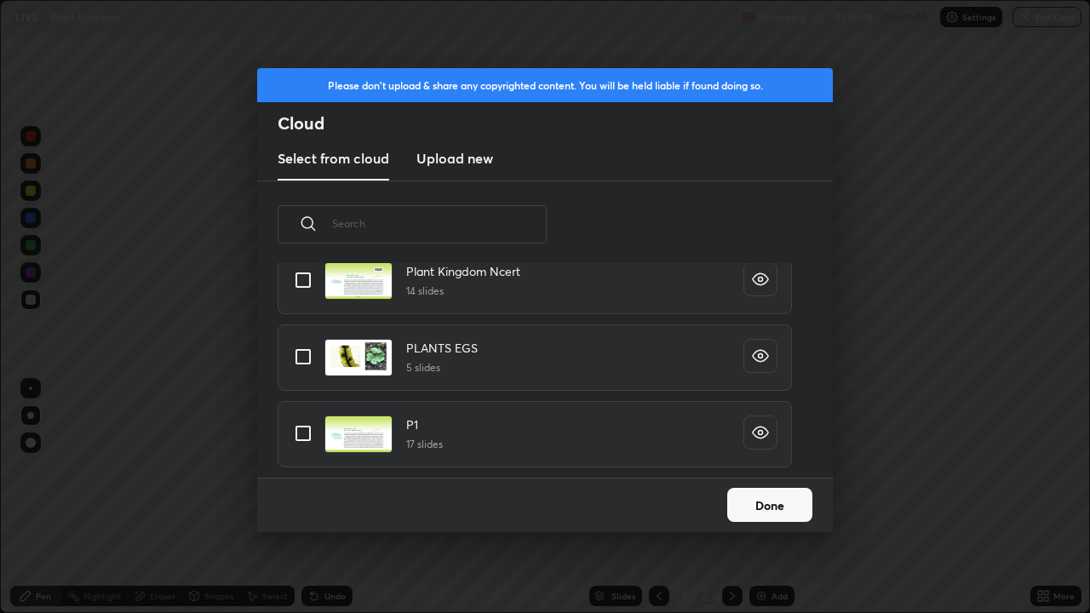
scroll to position [567, 0]
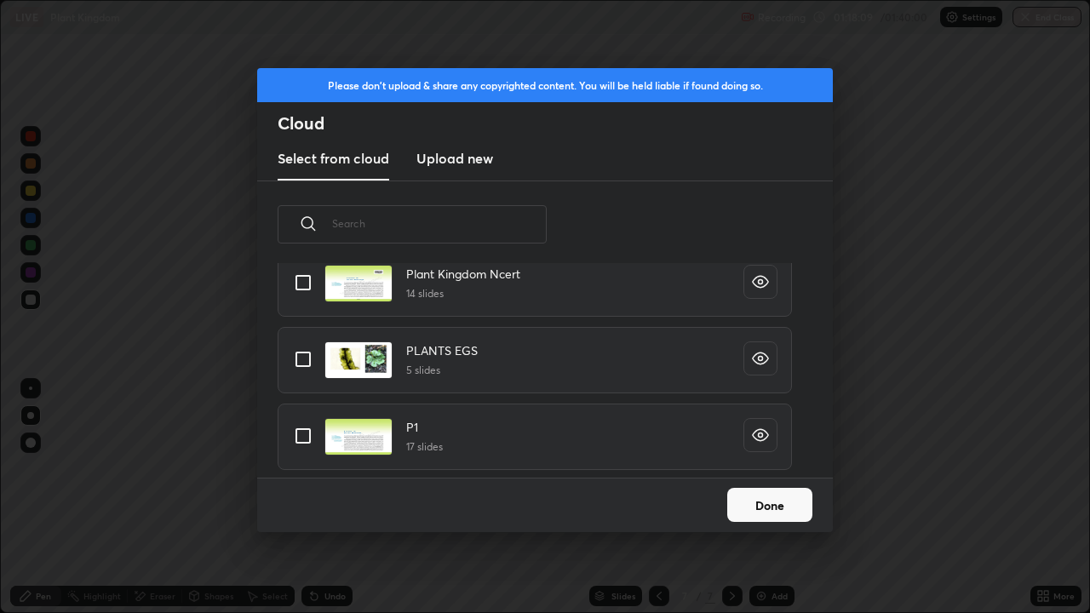
click at [301, 361] on input "grid" at bounding box center [303, 360] width 36 height 36
checkbox input "true"
click at [772, 497] on button "Done" at bounding box center [769, 505] width 85 height 34
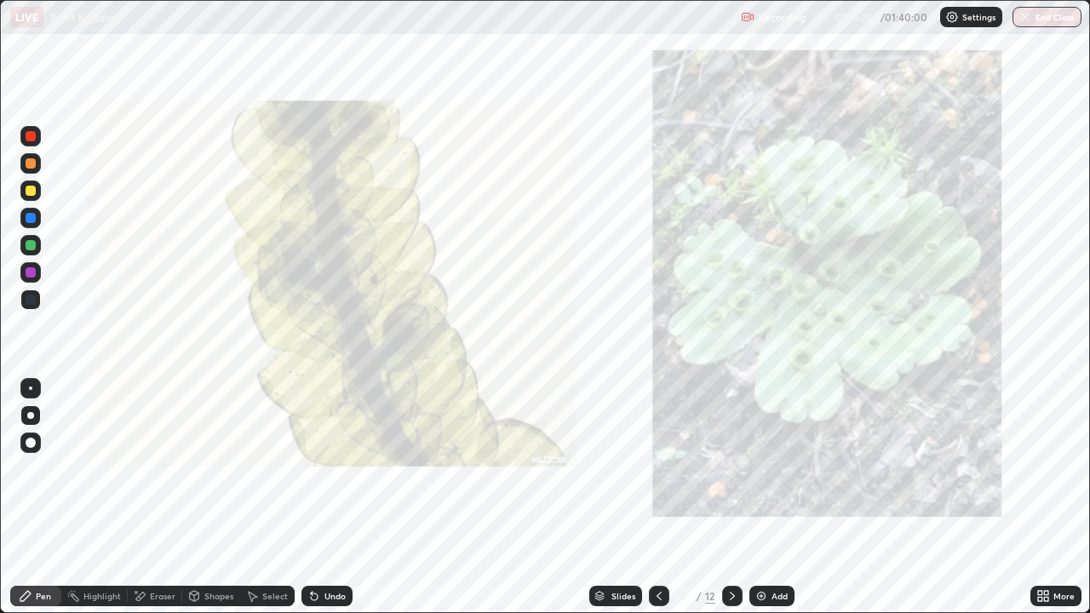
click at [736, 497] on icon at bounding box center [733, 596] width 14 height 14
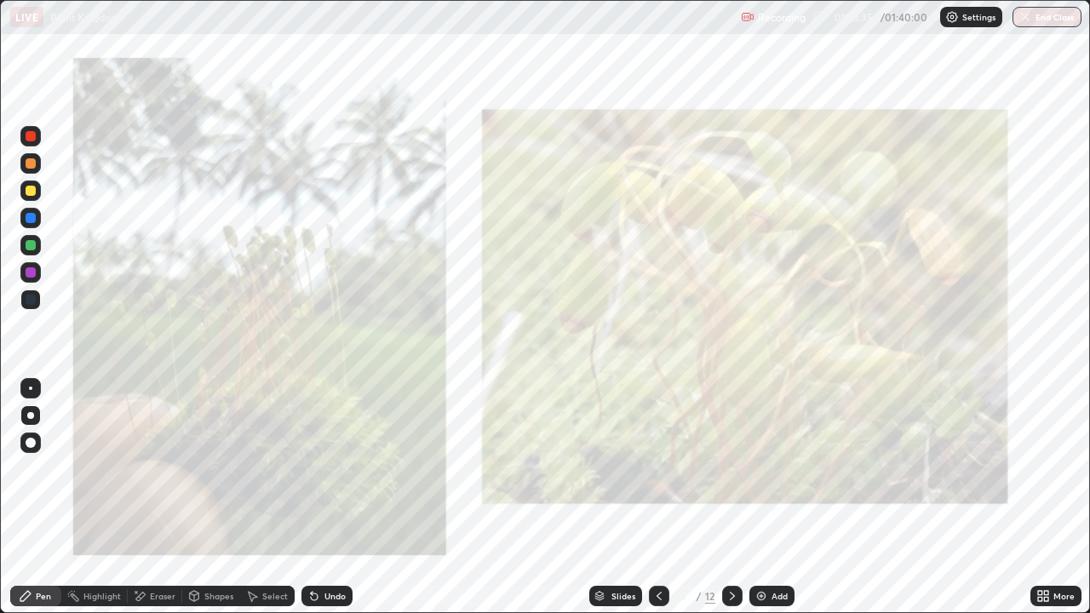
click at [731, 497] on icon at bounding box center [733, 596] width 14 height 14
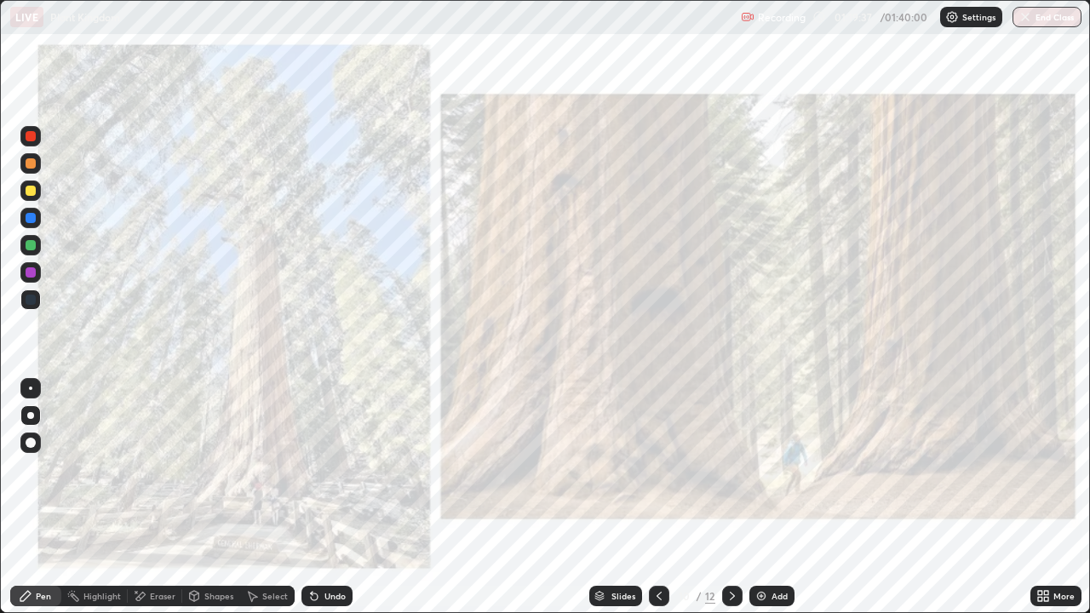
click at [730, 497] on icon at bounding box center [733, 596] width 14 height 14
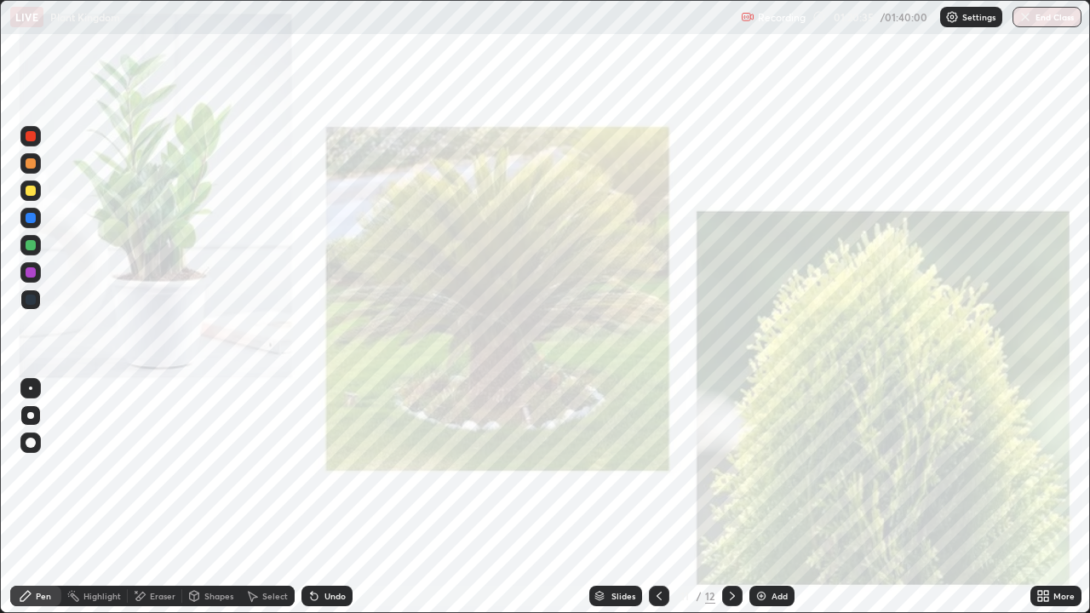
click at [728, 497] on icon at bounding box center [733, 596] width 14 height 14
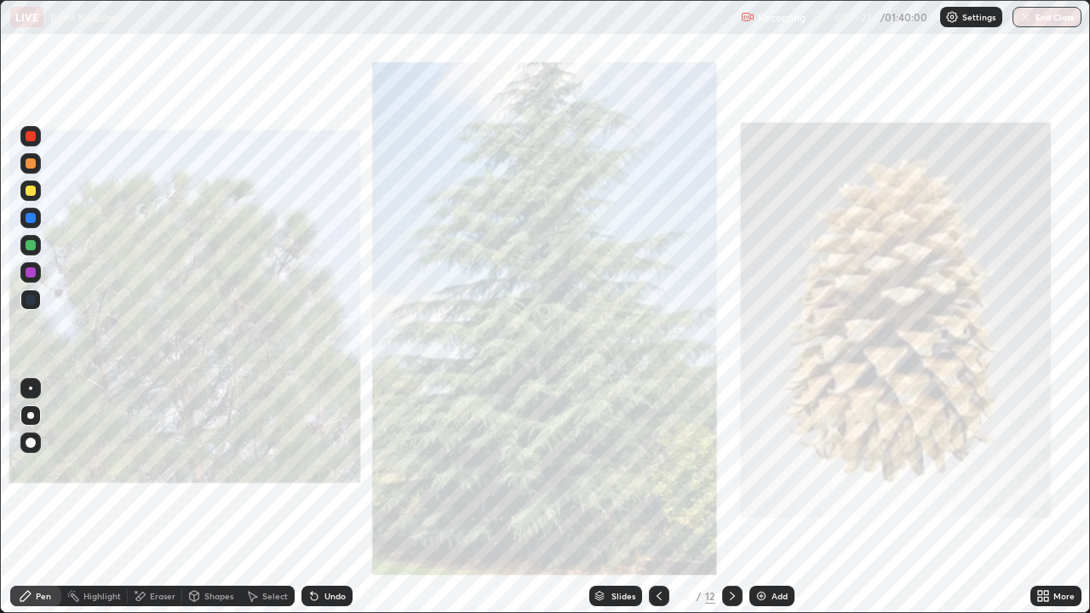
click at [655, 497] on icon at bounding box center [660, 596] width 14 height 14
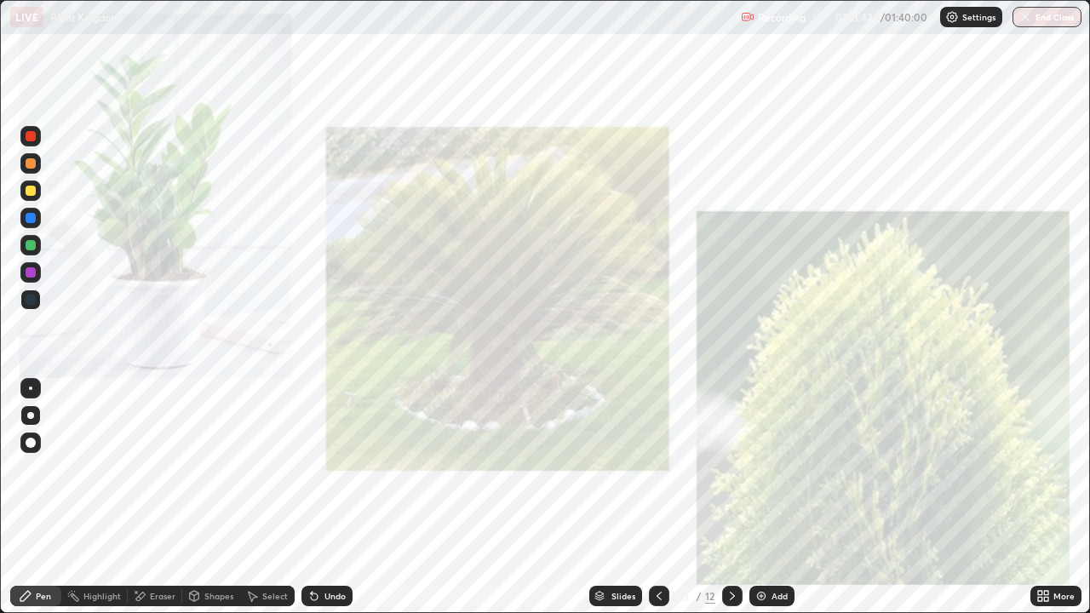
click at [30, 219] on div at bounding box center [31, 218] width 10 height 10
click at [27, 218] on div at bounding box center [31, 218] width 10 height 10
click at [327, 497] on div "Undo" at bounding box center [335, 596] width 21 height 9
click at [328, 497] on div "Undo" at bounding box center [335, 596] width 21 height 9
click at [329, 497] on div "Undo" at bounding box center [335, 596] width 21 height 9
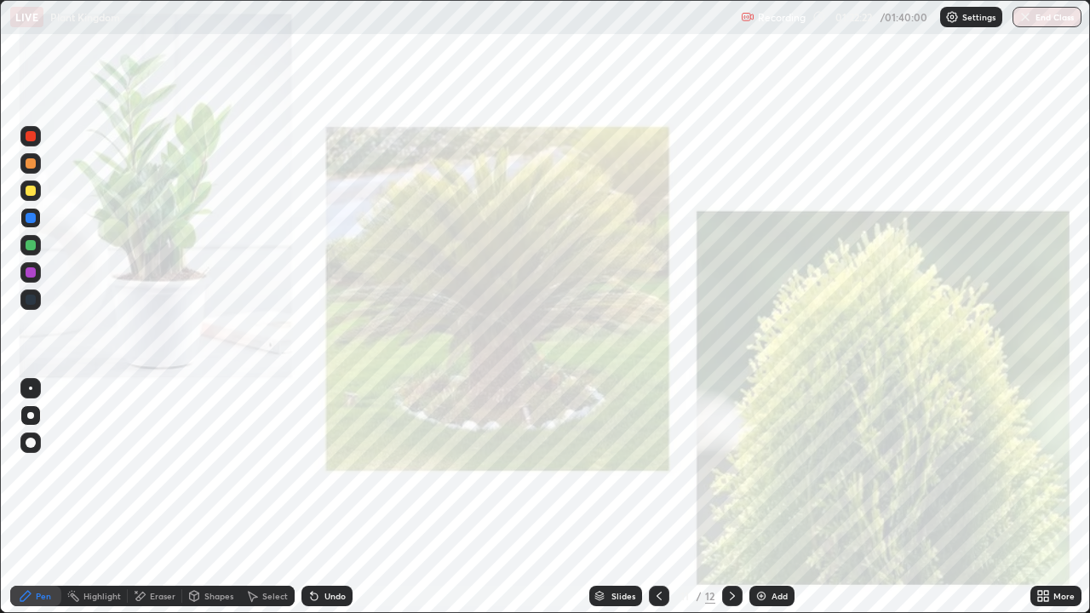
click at [328, 497] on div "Undo" at bounding box center [335, 596] width 21 height 9
click at [658, 497] on icon at bounding box center [660, 596] width 14 height 14
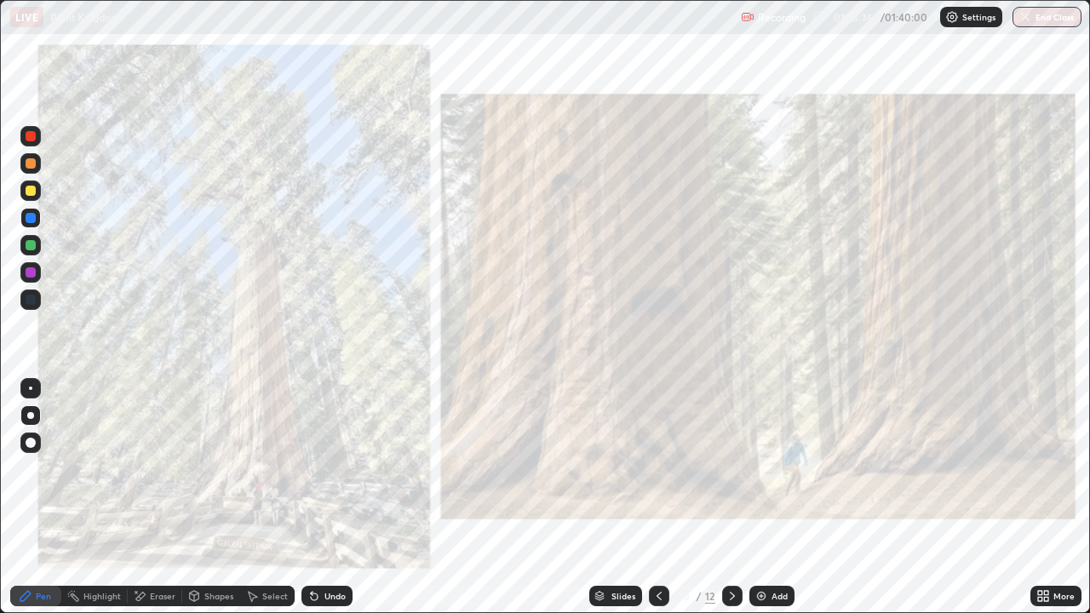
click at [657, 497] on icon at bounding box center [659, 596] width 5 height 9
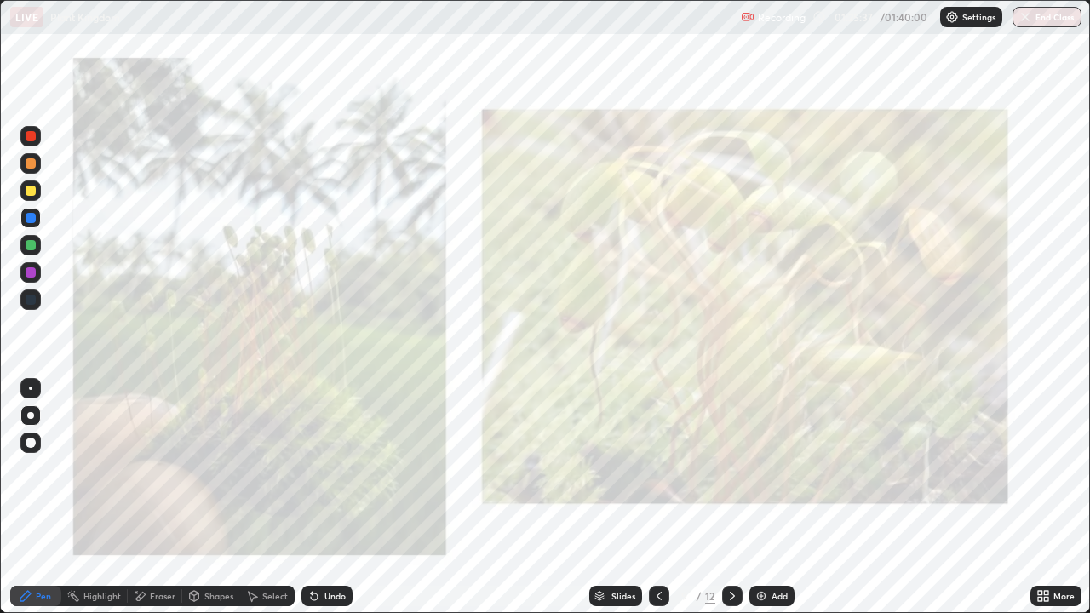
click at [657, 497] on icon at bounding box center [660, 596] width 14 height 14
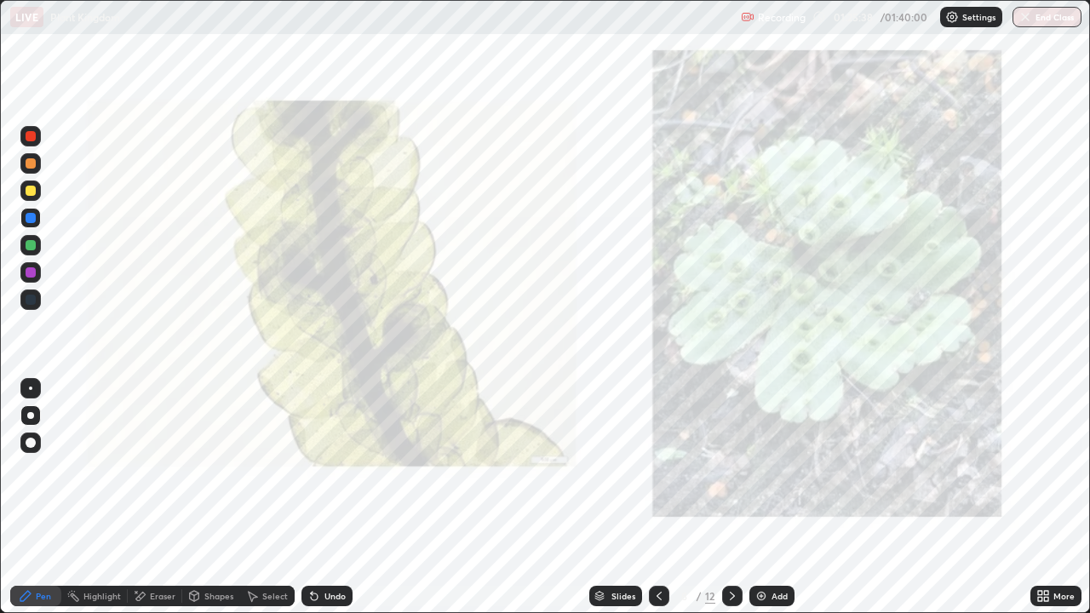
click at [653, 497] on icon at bounding box center [660, 596] width 14 height 14
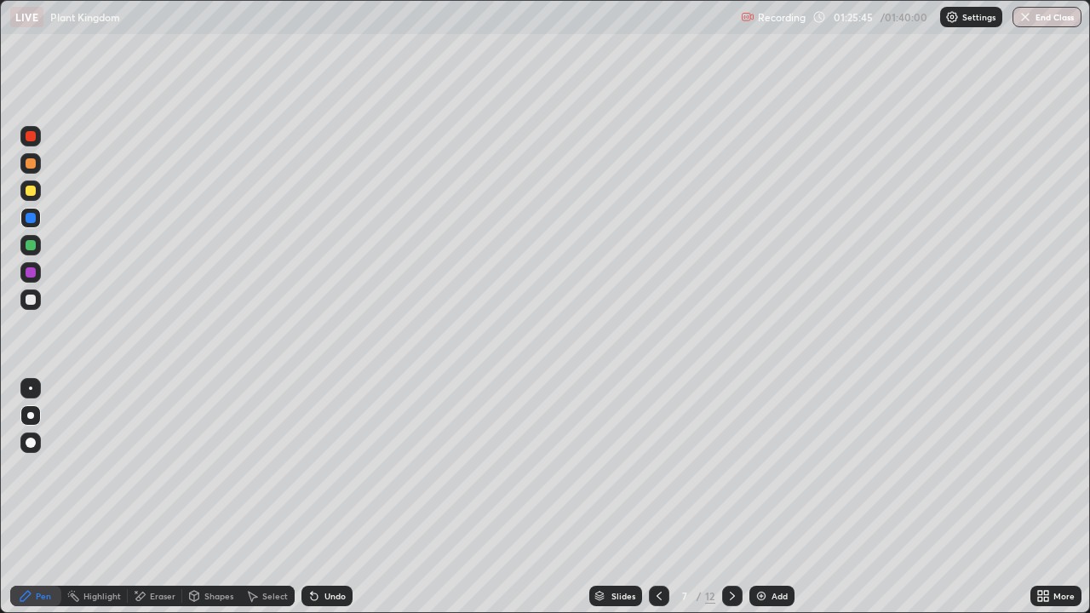
click at [31, 302] on div at bounding box center [31, 300] width 10 height 10
click at [759, 497] on img at bounding box center [762, 596] width 14 height 14
click at [49, 497] on div "Pen" at bounding box center [43, 596] width 15 height 9
click at [31, 302] on div at bounding box center [31, 300] width 10 height 10
click at [35, 187] on div at bounding box center [31, 191] width 10 height 10
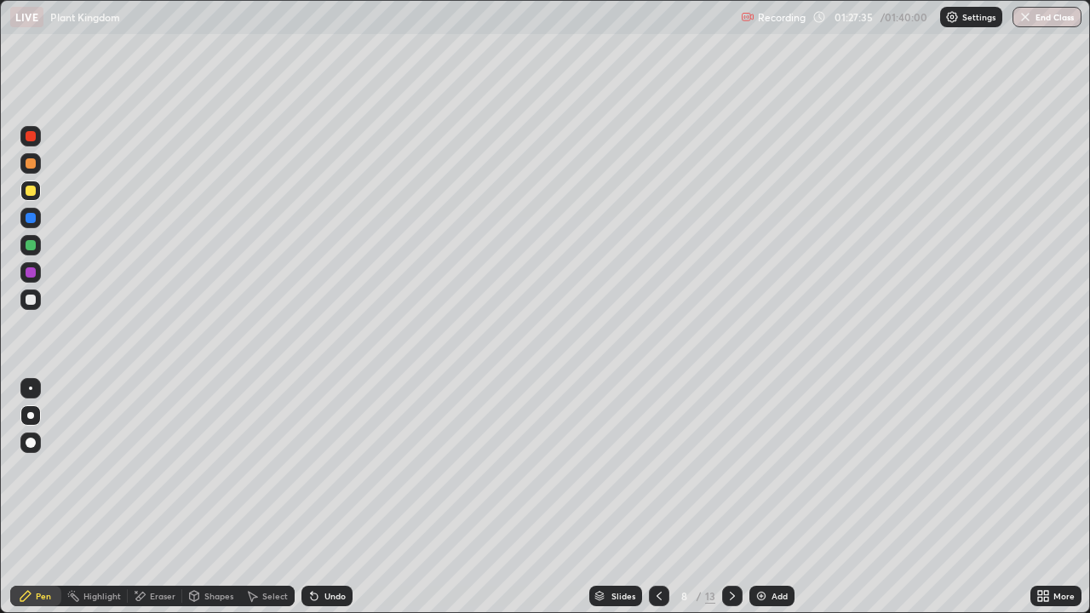
click at [32, 302] on div at bounding box center [31, 300] width 10 height 10
click at [31, 246] on div at bounding box center [31, 245] width 10 height 10
click at [32, 252] on div at bounding box center [30, 245] width 20 height 20
click at [32, 300] on div at bounding box center [31, 300] width 10 height 10
click at [202, 497] on div "Shapes" at bounding box center [211, 596] width 58 height 20
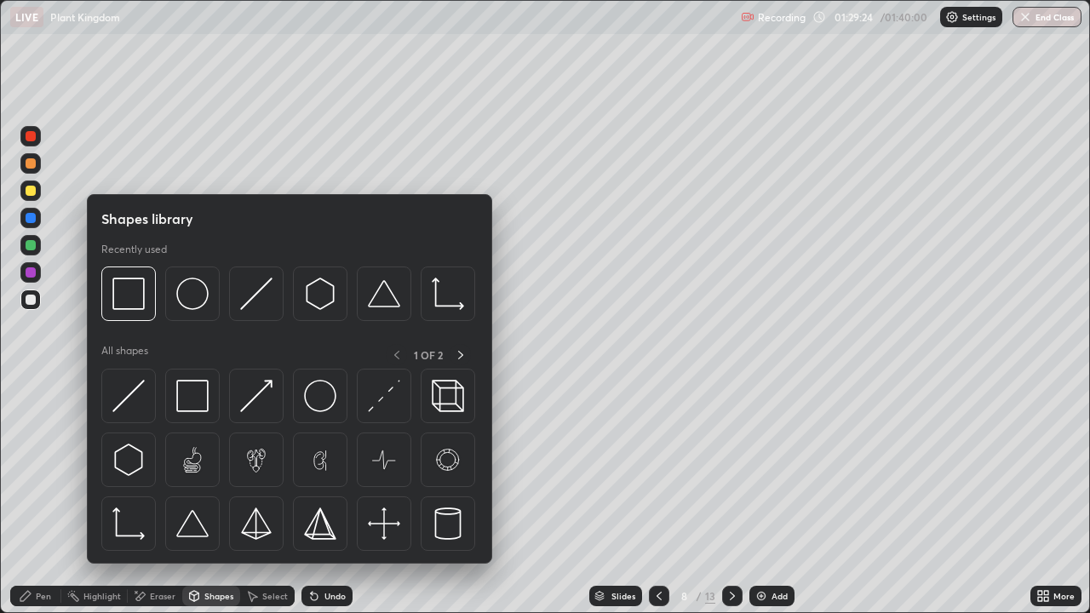
click at [156, 497] on div "Eraser" at bounding box center [163, 596] width 26 height 9
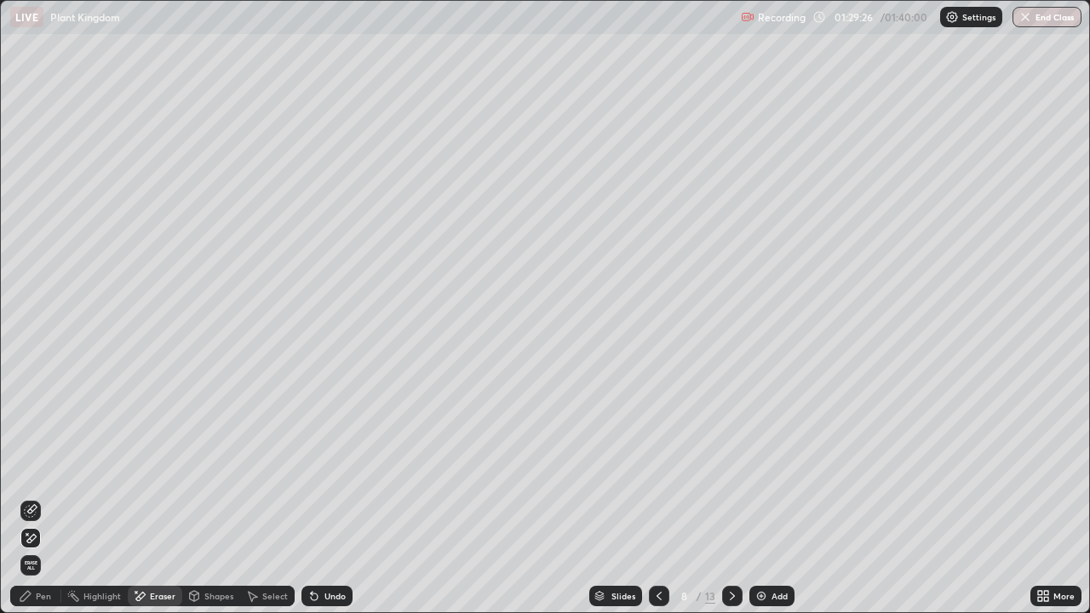
click at [49, 497] on div "Pen" at bounding box center [43, 596] width 15 height 9
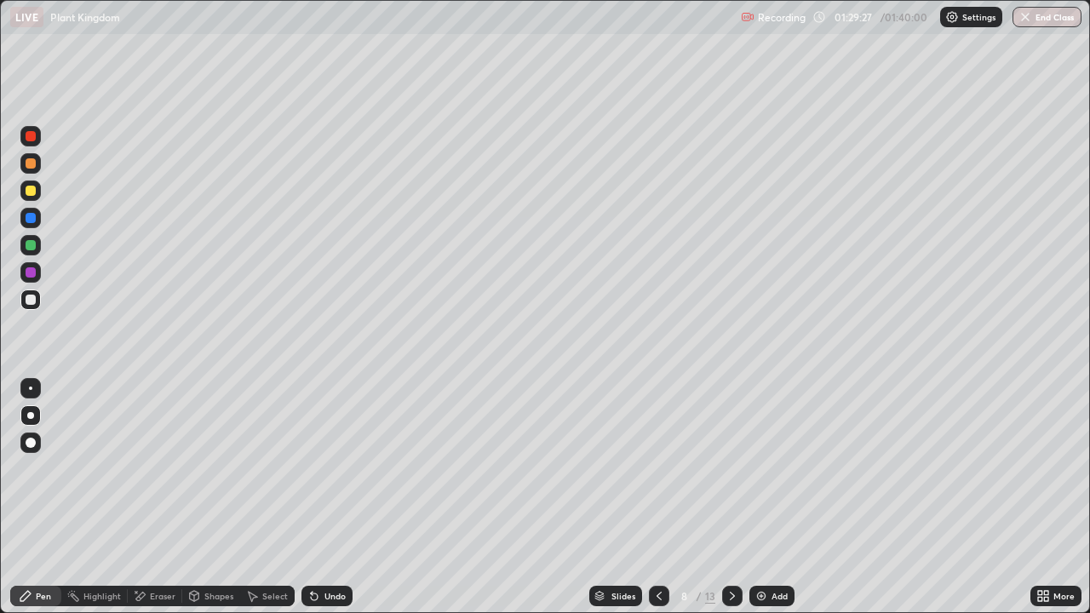
click at [32, 304] on div at bounding box center [31, 300] width 10 height 10
click at [33, 297] on div at bounding box center [31, 300] width 10 height 10
click at [30, 195] on div at bounding box center [31, 191] width 10 height 10
click at [32, 302] on div at bounding box center [31, 300] width 10 height 10
click at [26, 195] on div at bounding box center [30, 191] width 20 height 20
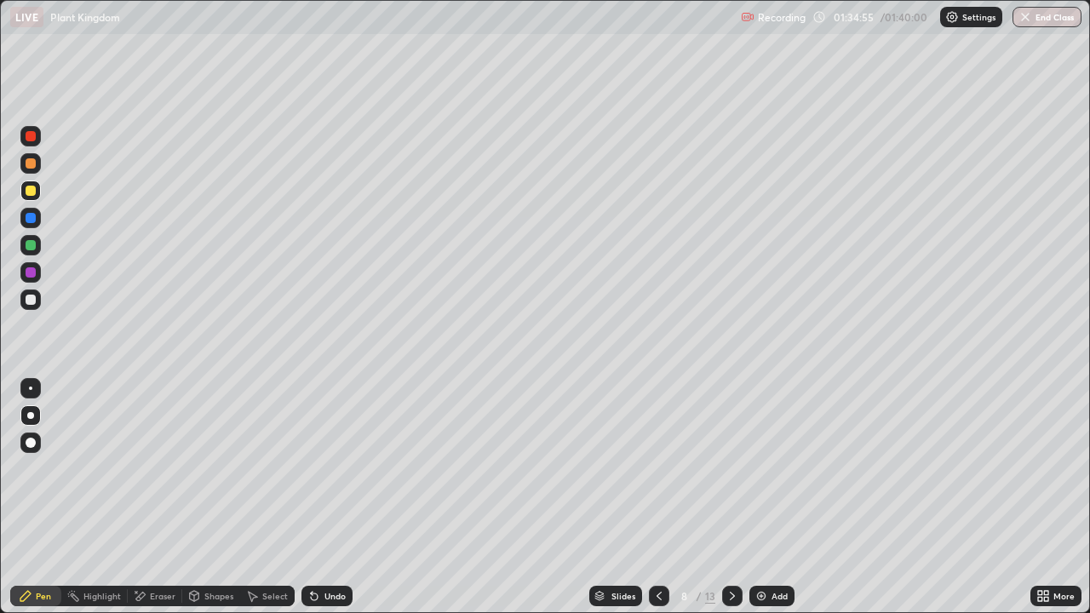
click at [32, 297] on div at bounding box center [31, 300] width 10 height 10
click at [1033, 20] on button "End Class" at bounding box center [1048, 17] width 67 height 20
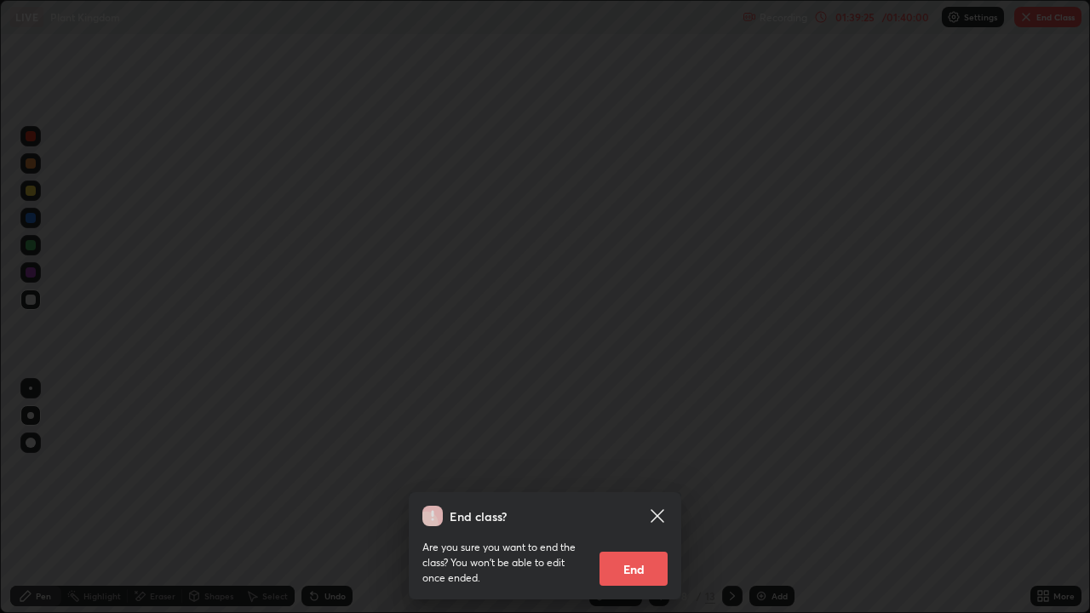
click at [652, 497] on button "End" at bounding box center [634, 569] width 68 height 34
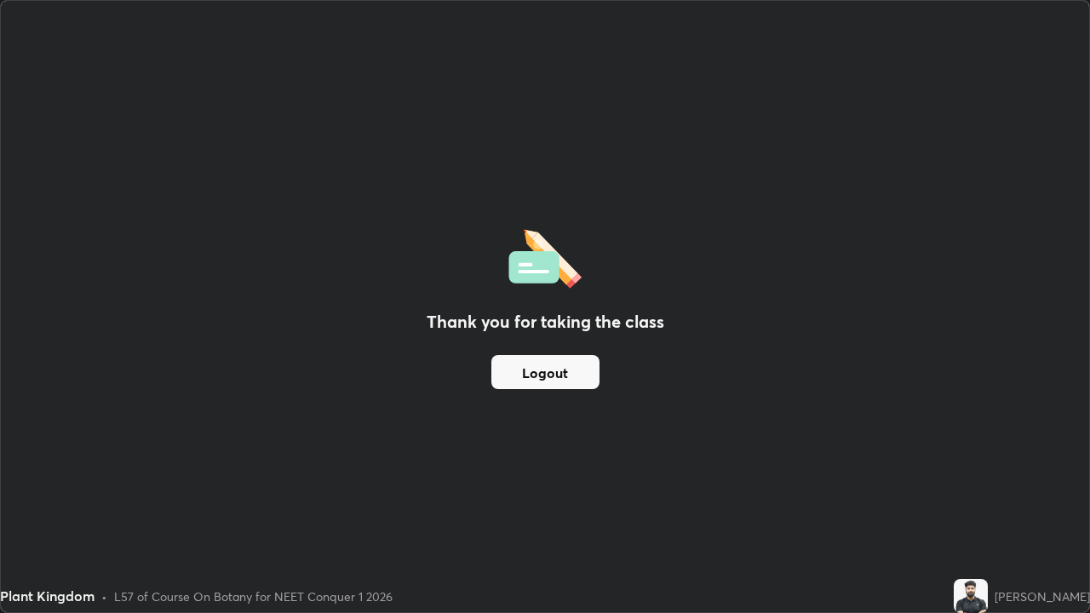
click at [577, 379] on button "Logout" at bounding box center [546, 372] width 108 height 34
